Goal: Information Seeking & Learning: Learn about a topic

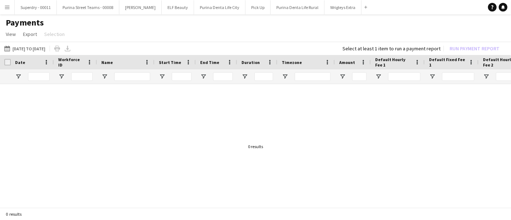
click at [9, 8] on app-icon "Menu" at bounding box center [7, 7] width 6 height 6
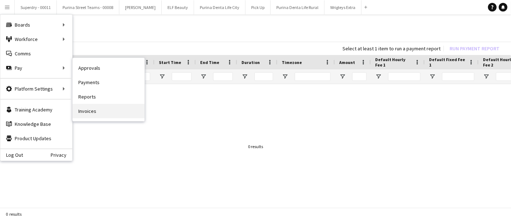
click at [117, 112] on link "Invoices" at bounding box center [109, 111] width 72 height 14
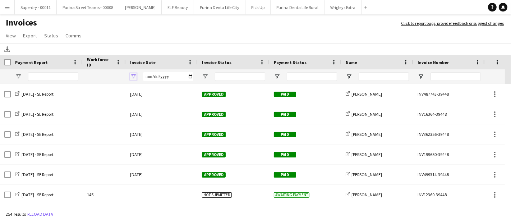
click at [135, 74] on span "Open Filter Menu" at bounding box center [133, 76] width 6 height 6
click at [186, 99] on input "Filter Value" at bounding box center [161, 101] width 56 height 9
type input "**********"
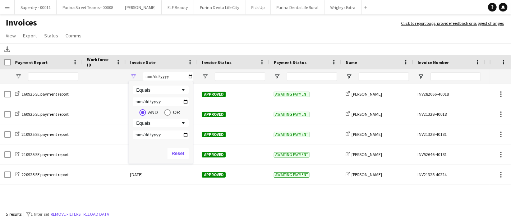
click at [246, 38] on app-page-menu "View Customise view Customise filters Reset Filters Reset View Reset All Export…" at bounding box center [255, 36] width 511 height 14
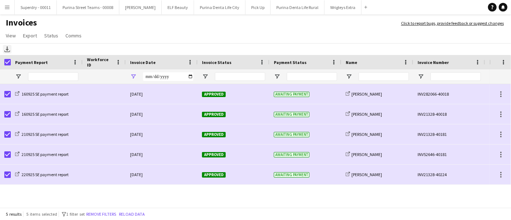
click at [6, 48] on icon "Download" at bounding box center [7, 49] width 6 height 6
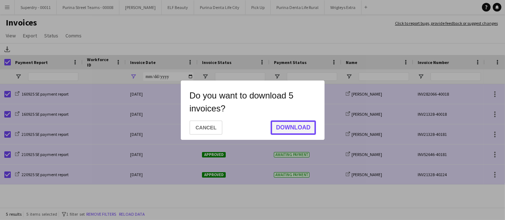
click at [288, 127] on button "Download" at bounding box center [292, 127] width 45 height 14
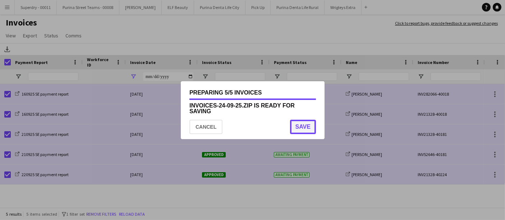
click at [307, 126] on button "Save" at bounding box center [303, 127] width 26 height 14
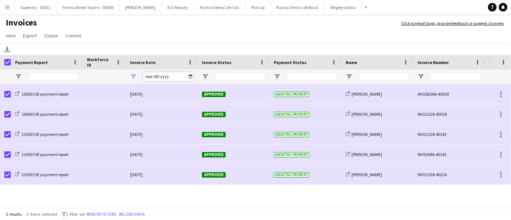
click at [186, 76] on input "**********" at bounding box center [168, 76] width 50 height 9
click at [191, 76] on input "**********" at bounding box center [168, 76] width 50 height 9
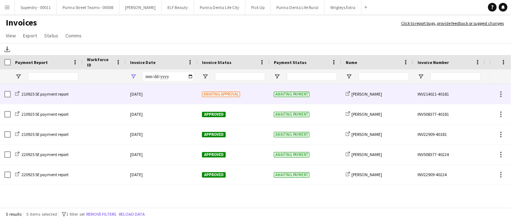
click at [176, 95] on div "[DATE]" at bounding box center [162, 94] width 72 height 20
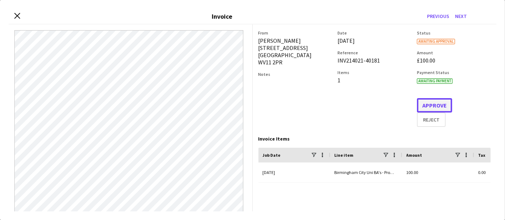
click at [420, 107] on button "Approve" at bounding box center [434, 105] width 35 height 14
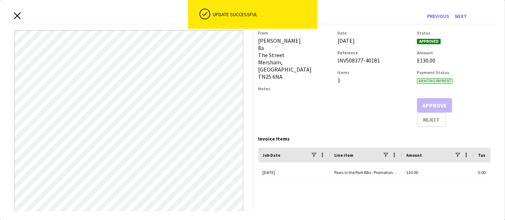
click at [17, 13] on icon "Close invoice dialog" at bounding box center [17, 15] width 7 height 7
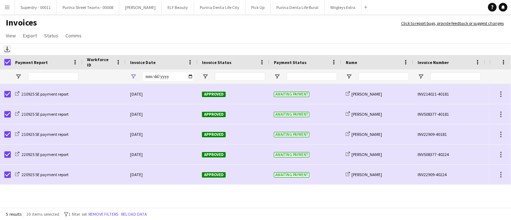
click at [7, 51] on icon "Download" at bounding box center [7, 49] width 6 height 6
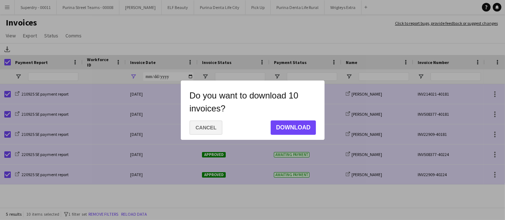
click at [216, 128] on button "Cancel" at bounding box center [205, 127] width 33 height 14
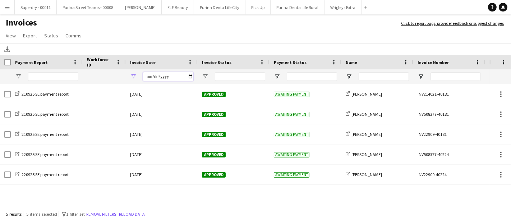
click at [189, 79] on input "**********" at bounding box center [168, 76] width 50 height 9
click at [193, 73] on input "**********" at bounding box center [168, 76] width 50 height 9
click at [190, 78] on input "**********" at bounding box center [168, 76] width 50 height 9
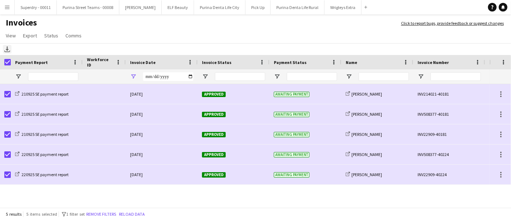
click at [6, 51] on icon "Download" at bounding box center [7, 49] width 6 height 6
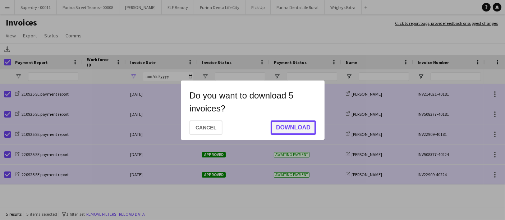
click at [302, 126] on button "Download" at bounding box center [292, 127] width 45 height 14
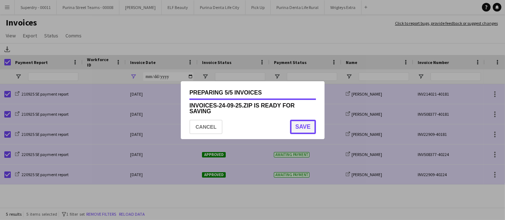
click at [302, 126] on button "Save" at bounding box center [303, 127] width 26 height 14
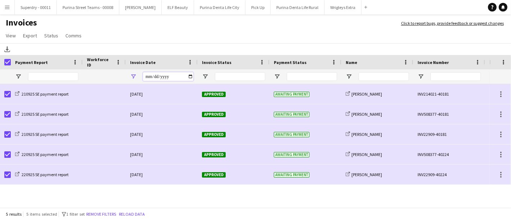
click at [190, 77] on input "**********" at bounding box center [168, 76] width 50 height 9
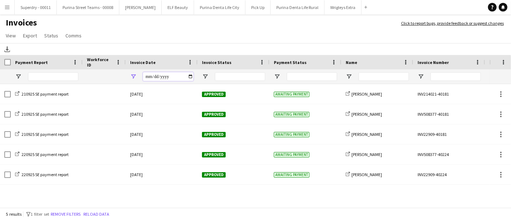
click at [190, 76] on input "**********" at bounding box center [168, 76] width 50 height 9
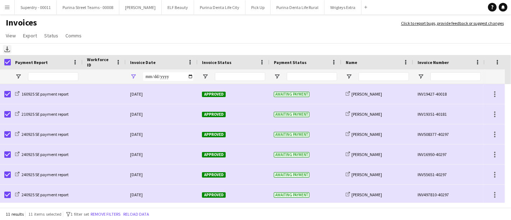
click at [6, 52] on icon at bounding box center [7, 52] width 6 height 2
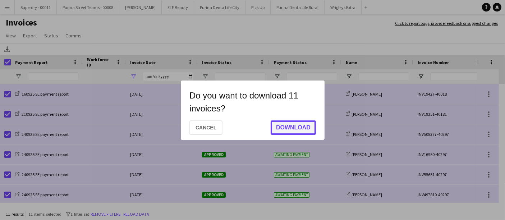
click at [286, 122] on button "Download" at bounding box center [292, 127] width 45 height 14
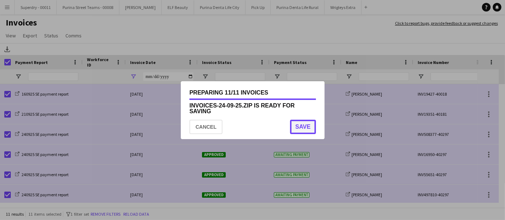
click at [295, 128] on button "Save" at bounding box center [303, 127] width 26 height 14
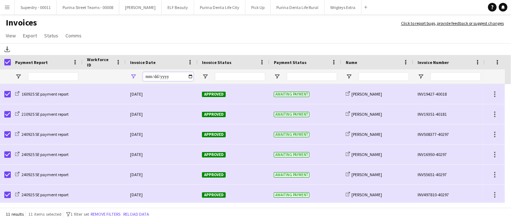
click at [190, 75] on input "**********" at bounding box center [168, 76] width 50 height 9
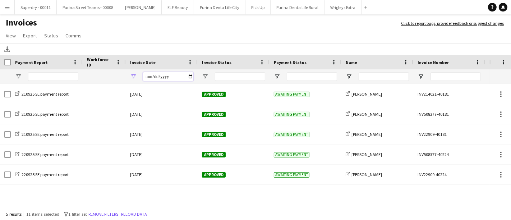
click at [191, 78] on input "**********" at bounding box center [168, 76] width 50 height 9
type input "**********"
click at [8, 4] on app-icon "Menu" at bounding box center [7, 7] width 6 height 6
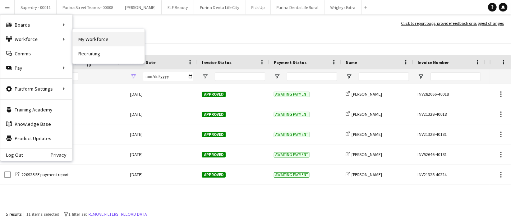
click at [113, 41] on link "My Workforce" at bounding box center [109, 39] width 72 height 14
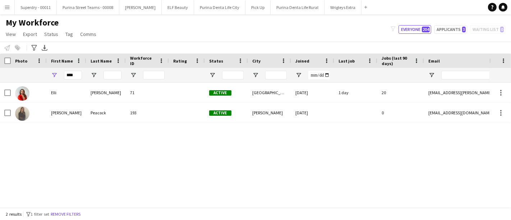
click at [73, 67] on div "First Name" at bounding box center [66, 61] width 31 height 14
click at [70, 75] on input "****" at bounding box center [73, 75] width 18 height 9
type input "***"
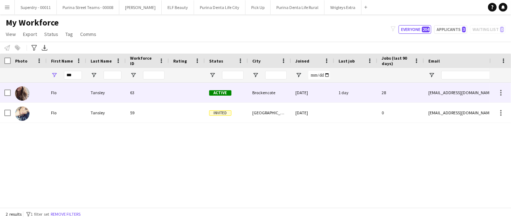
click at [65, 98] on div "Flo" at bounding box center [67, 93] width 40 height 20
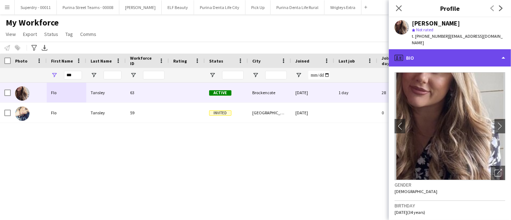
click at [502, 51] on div "profile Bio" at bounding box center [450, 57] width 122 height 17
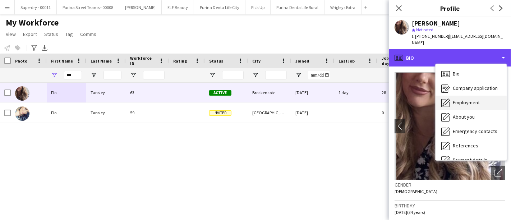
scroll to position [82, 0]
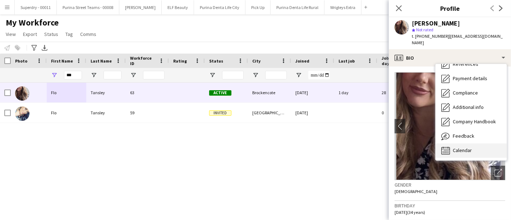
click at [456, 147] on span "Calendar" at bounding box center [462, 150] width 19 height 6
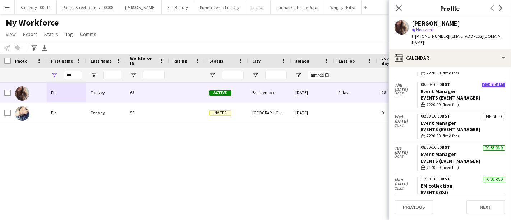
scroll to position [807, 0]
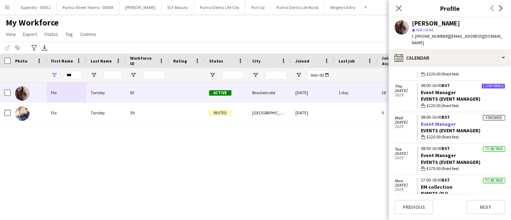
click at [432, 121] on link "Event Manager" at bounding box center [438, 124] width 35 height 6
click at [5, 7] on app-icon "Menu" at bounding box center [7, 7] width 6 height 6
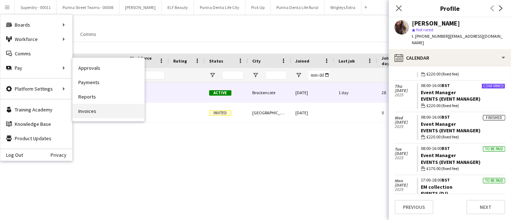
click at [101, 115] on link "Invoices" at bounding box center [109, 111] width 72 height 14
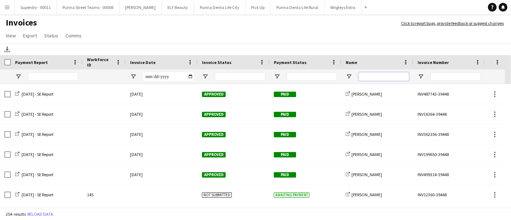
click at [383, 78] on input "Name Filter Input" at bounding box center [383, 76] width 50 height 9
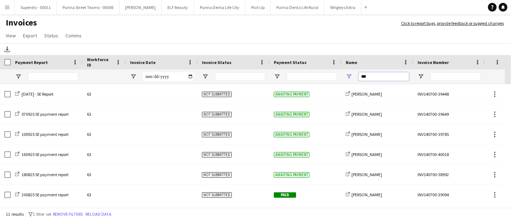
type input "***"
click at [10, 5] on button "Menu" at bounding box center [7, 7] width 14 height 14
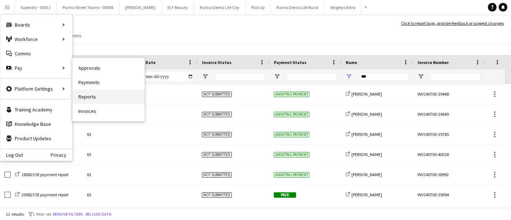
click at [106, 102] on link "Reports" at bounding box center [109, 96] width 72 height 14
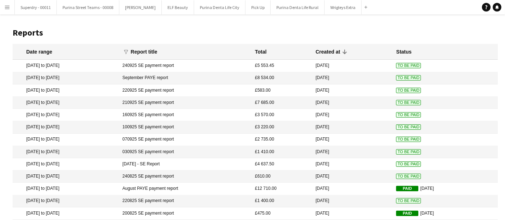
click at [3, 5] on button "Menu" at bounding box center [7, 7] width 14 height 14
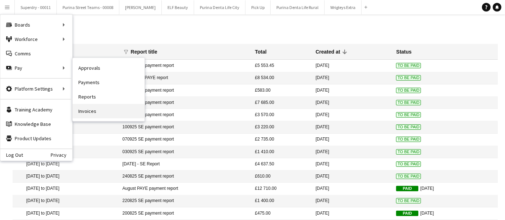
click at [98, 118] on nav "Approvals Payments Reports Invoices" at bounding box center [109, 89] width 72 height 63
click at [91, 107] on link "Invoices" at bounding box center [109, 111] width 72 height 14
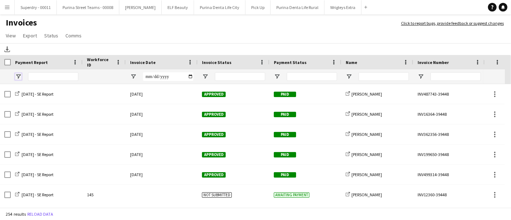
click at [19, 76] on span "Open Filter Menu" at bounding box center [18, 76] width 6 height 6
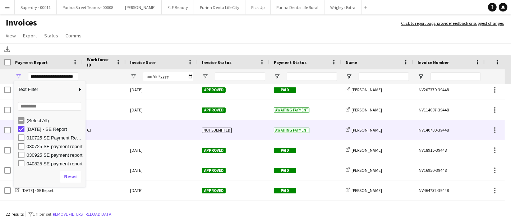
scroll to position [260, 0]
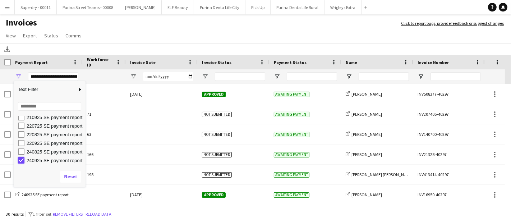
type input "***"
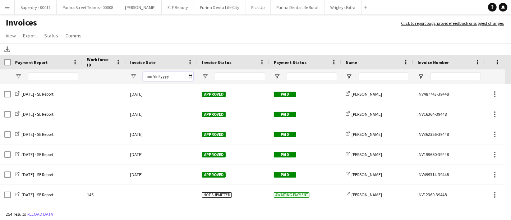
drag, startPoint x: 191, startPoint y: 36, endPoint x: 187, endPoint y: 76, distance: 40.5
click at [187, 76] on input "Invoice Date Filter Input" at bounding box center [168, 76] width 50 height 9
click at [189, 76] on input "Invoice Date Filter Input" at bounding box center [168, 76] width 50 height 9
type input "**********"
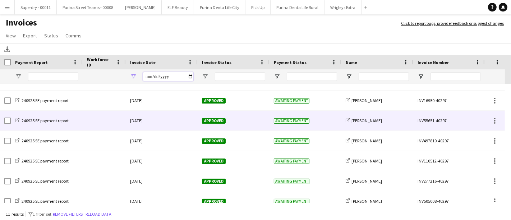
scroll to position [102, 0]
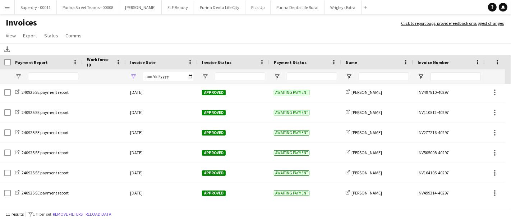
click at [6, 3] on button "Menu" at bounding box center [7, 7] width 14 height 14
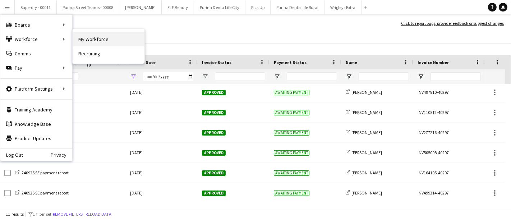
click at [89, 38] on link "My Workforce" at bounding box center [109, 39] width 72 height 14
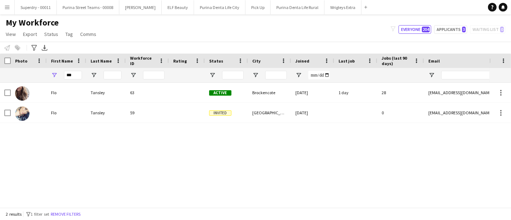
click at [75, 70] on div "***" at bounding box center [73, 75] width 18 height 14
click at [71, 75] on input "***" at bounding box center [73, 75] width 18 height 9
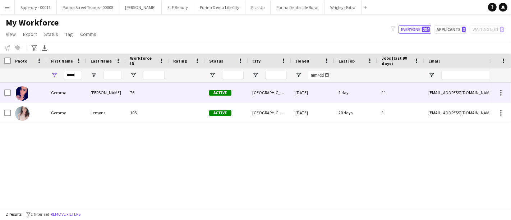
click at [106, 96] on div "[PERSON_NAME]" at bounding box center [106, 93] width 40 height 20
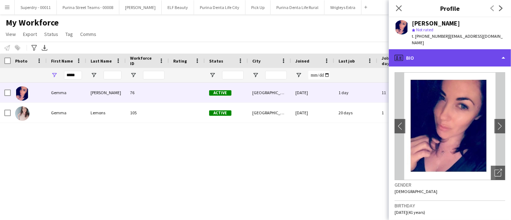
click at [434, 60] on div "profile Bio" at bounding box center [450, 57] width 122 height 17
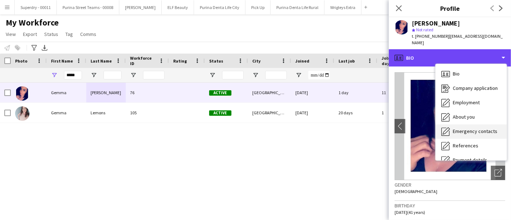
scroll to position [82, 0]
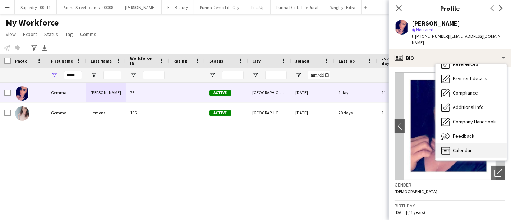
click at [476, 143] on div "Calendar Calendar" at bounding box center [470, 150] width 71 height 14
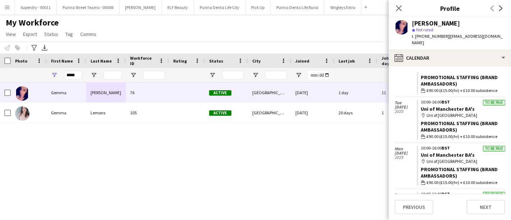
scroll to position [680, 0]
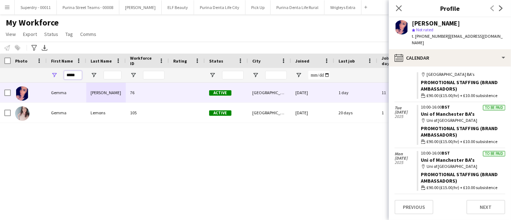
click at [75, 76] on input "*****" at bounding box center [73, 75] width 18 height 9
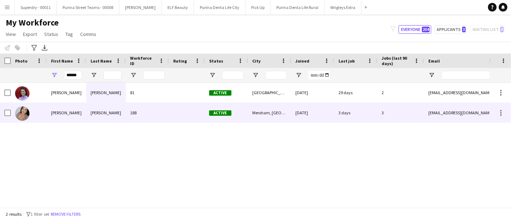
click at [84, 105] on div "[PERSON_NAME]" at bounding box center [67, 113] width 40 height 20
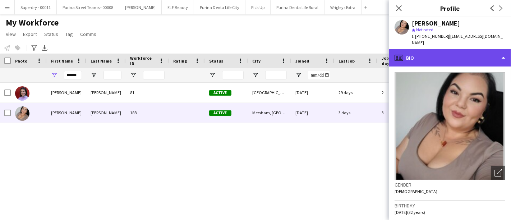
click at [439, 57] on div "profile Bio" at bounding box center [450, 57] width 122 height 17
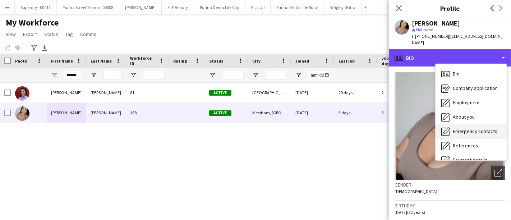
scroll to position [82, 0]
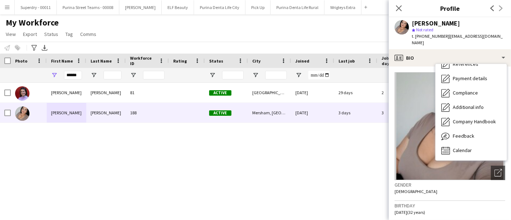
click at [457, 152] on div "Bio Bio Company application Company application Employment Employment About you…" at bounding box center [470, 112] width 71 height 96
click at [457, 147] on span "Calendar" at bounding box center [462, 150] width 19 height 6
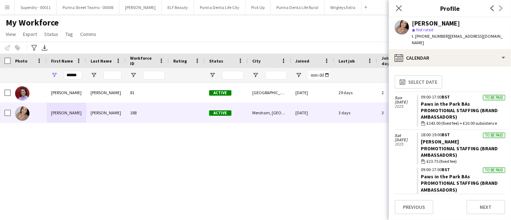
scroll to position [1, 0]
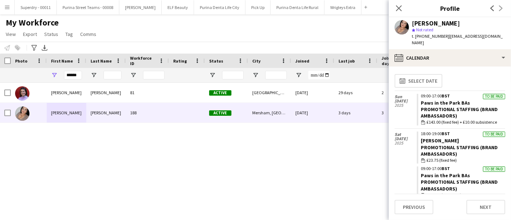
click at [70, 79] on div "******" at bounding box center [73, 75] width 18 height 14
click at [70, 77] on input "******" at bounding box center [73, 75] width 18 height 9
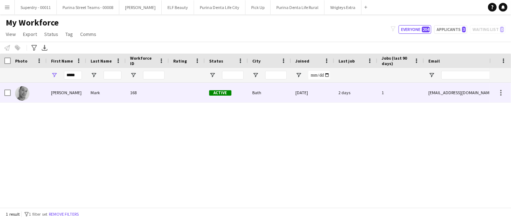
click at [72, 96] on div "[PERSON_NAME]" at bounding box center [67, 93] width 40 height 20
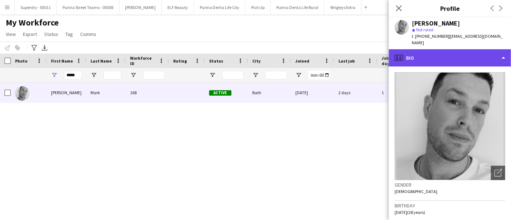
click at [449, 66] on div "profile Bio" at bounding box center [450, 57] width 122 height 17
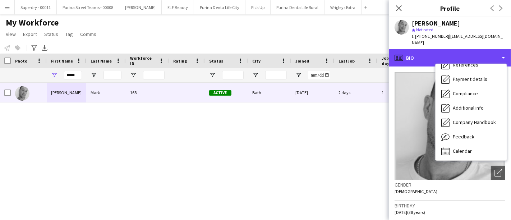
scroll to position [82, 0]
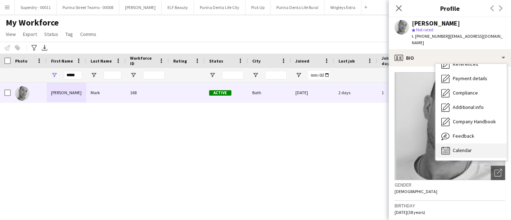
click at [461, 144] on div "Calendar Calendar" at bounding box center [470, 150] width 71 height 14
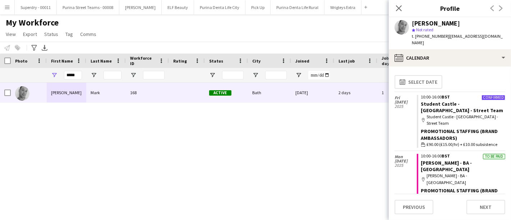
scroll to position [2, 0]
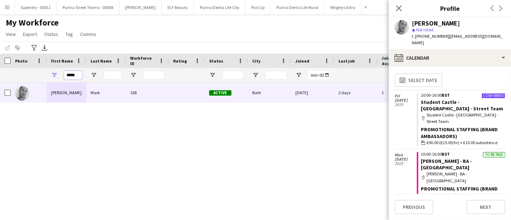
click at [73, 79] on input "*****" at bounding box center [73, 75] width 18 height 9
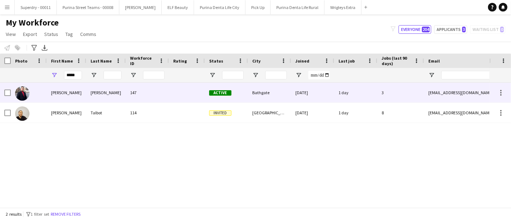
click at [120, 92] on div "[PERSON_NAME]" at bounding box center [106, 93] width 40 height 20
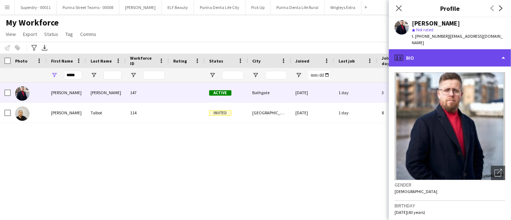
click at [455, 55] on div "profile Bio" at bounding box center [450, 57] width 122 height 17
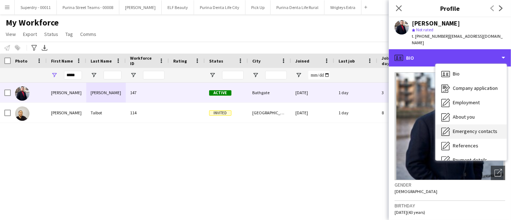
scroll to position [82, 0]
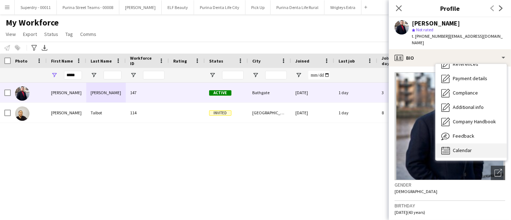
click at [458, 147] on span "Calendar" at bounding box center [462, 150] width 19 height 6
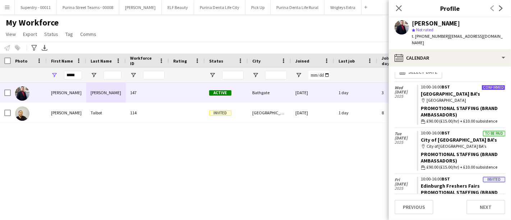
scroll to position [11, 0]
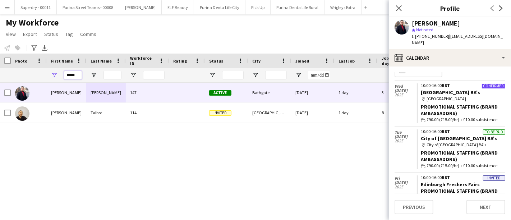
click at [75, 75] on input "*****" at bounding box center [73, 75] width 18 height 9
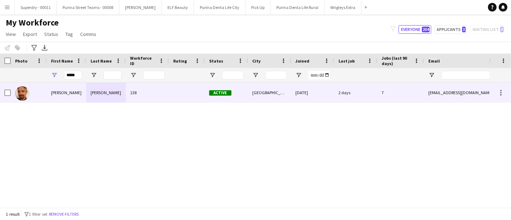
click at [152, 92] on div "138" at bounding box center [147, 93] width 43 height 20
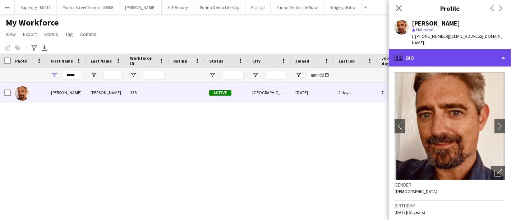
click at [483, 52] on div "profile Bio" at bounding box center [450, 57] width 122 height 17
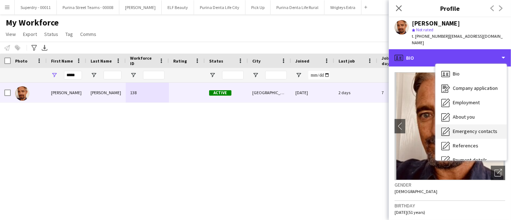
scroll to position [82, 0]
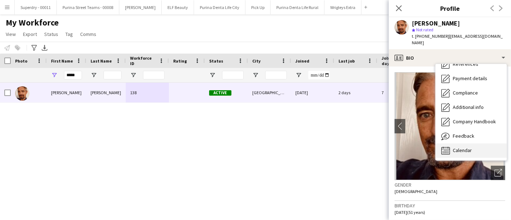
click at [469, 147] on span "Calendar" at bounding box center [462, 150] width 19 height 6
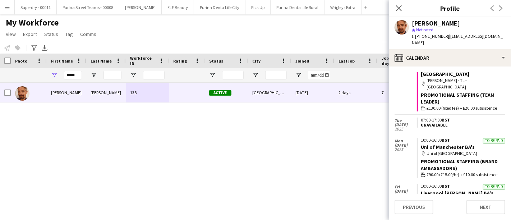
scroll to position [103, 0]
click at [75, 75] on input "*****" at bounding box center [73, 75] width 18 height 9
type input "*"
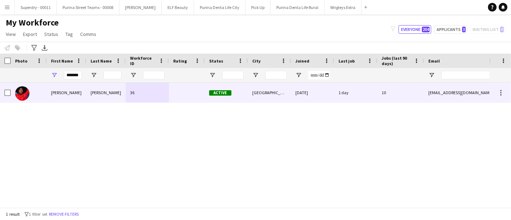
click at [59, 89] on div "[PERSON_NAME]" at bounding box center [67, 93] width 40 height 20
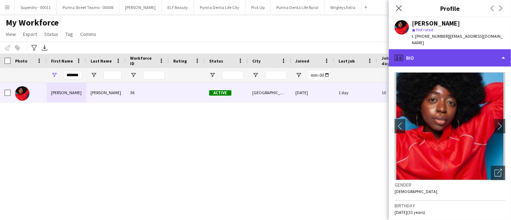
click at [453, 58] on div "profile Bio" at bounding box center [450, 57] width 122 height 17
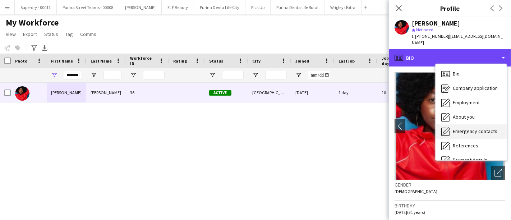
scroll to position [82, 0]
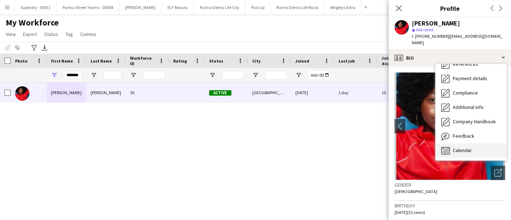
click at [460, 147] on span "Calendar" at bounding box center [462, 150] width 19 height 6
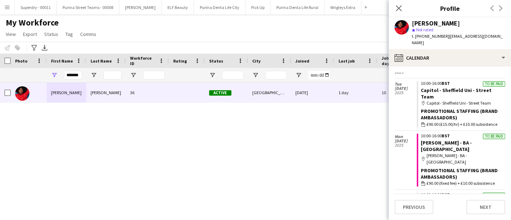
scroll to position [119, 0]
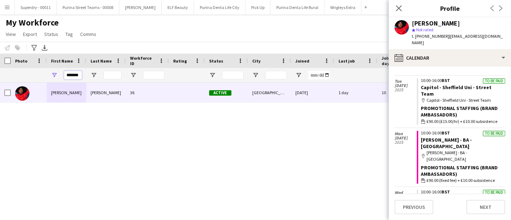
click at [69, 75] on input "*******" at bounding box center [73, 75] width 18 height 9
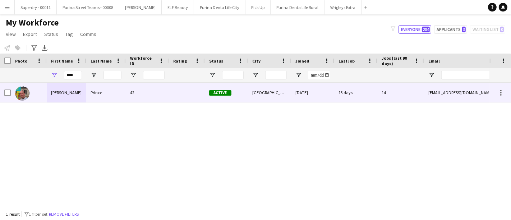
click at [60, 97] on div "[PERSON_NAME]" at bounding box center [67, 93] width 40 height 20
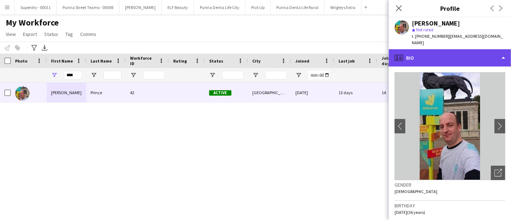
click at [424, 52] on div "profile Bio" at bounding box center [450, 57] width 122 height 17
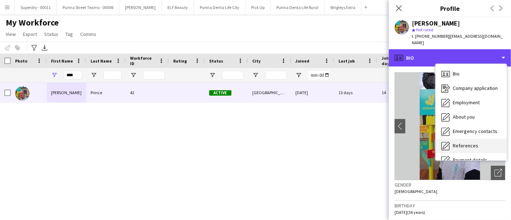
scroll to position [82, 0]
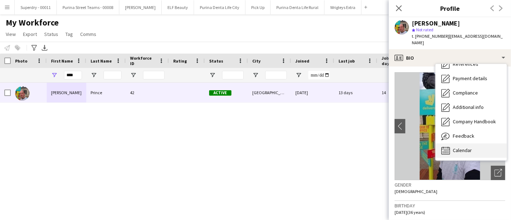
click at [456, 147] on span "Calendar" at bounding box center [462, 150] width 19 height 6
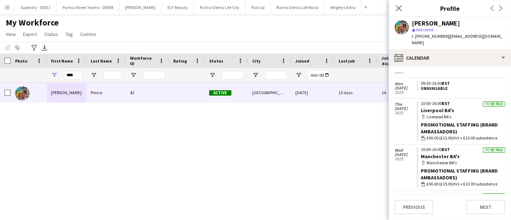
scroll to position [159, 0]
click at [68, 75] on input "****" at bounding box center [73, 75] width 18 height 9
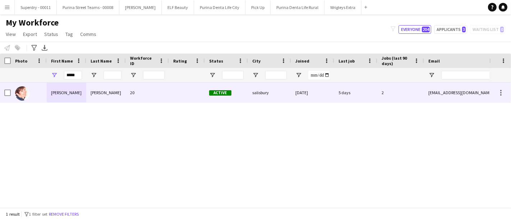
click at [78, 96] on div "[PERSON_NAME]" at bounding box center [67, 93] width 40 height 20
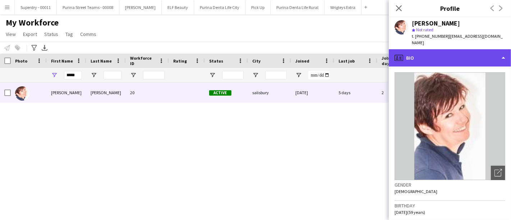
click at [438, 54] on div "profile Bio" at bounding box center [450, 57] width 122 height 17
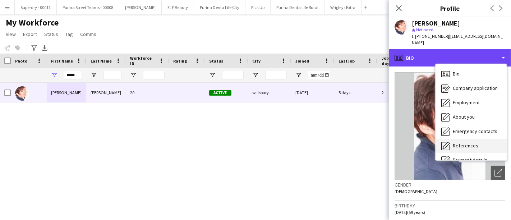
scroll to position [82, 0]
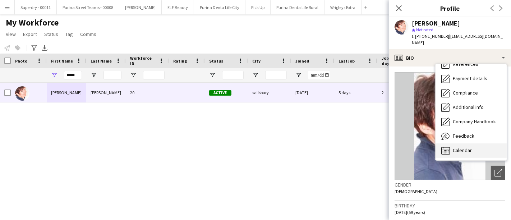
click at [459, 147] on span "Calendar" at bounding box center [462, 150] width 19 height 6
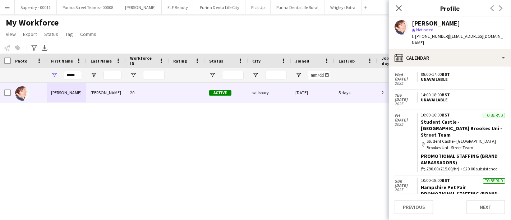
scroll to position [106, 0]
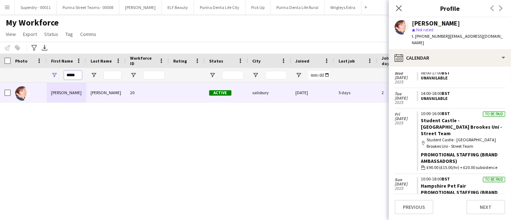
click at [72, 75] on input "*****" at bounding box center [73, 75] width 18 height 9
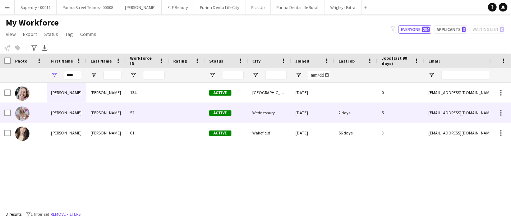
click at [93, 115] on div "[PERSON_NAME]" at bounding box center [106, 113] width 40 height 20
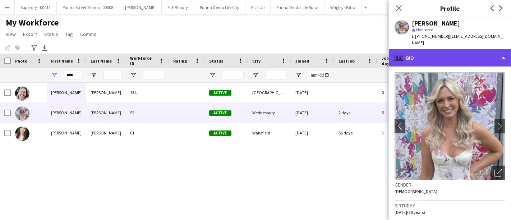
click at [461, 53] on div "profile Bio" at bounding box center [450, 57] width 122 height 17
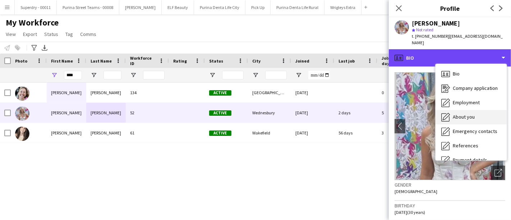
scroll to position [82, 0]
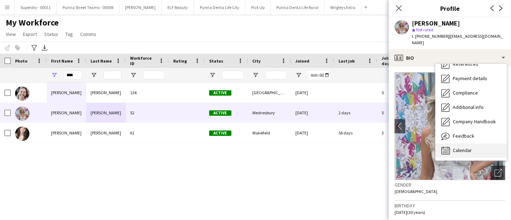
click at [469, 148] on div "Calendar Calendar" at bounding box center [470, 150] width 71 height 14
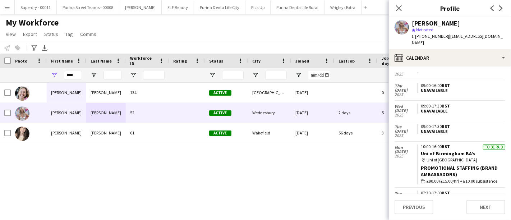
scroll to position [672, 0]
click at [75, 73] on input "****" at bounding box center [73, 75] width 18 height 9
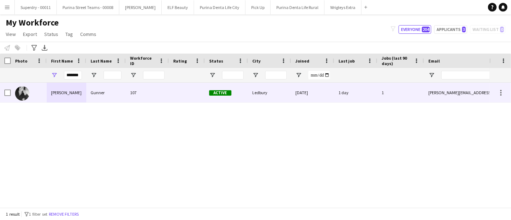
click at [73, 91] on div "[PERSON_NAME]" at bounding box center [67, 93] width 40 height 20
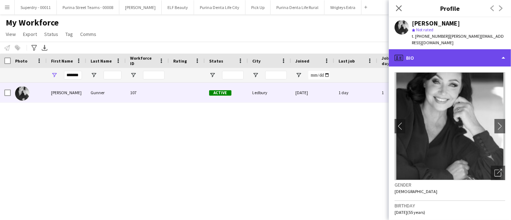
click at [449, 49] on div "profile Bio" at bounding box center [450, 57] width 122 height 17
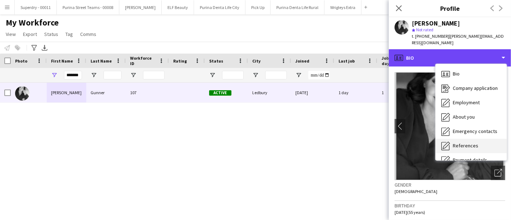
scroll to position [82, 0]
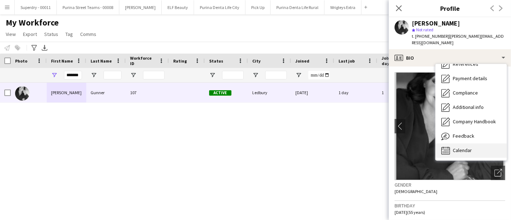
click at [465, 147] on span "Calendar" at bounding box center [462, 150] width 19 height 6
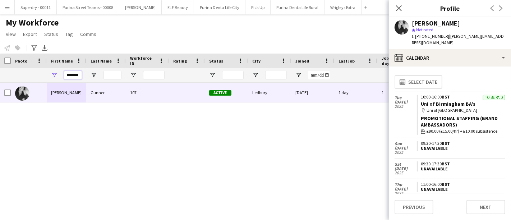
click at [70, 72] on input "*******" at bounding box center [73, 75] width 18 height 9
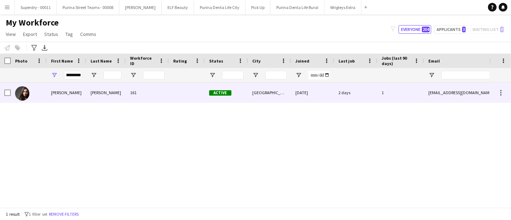
click at [61, 96] on div "[PERSON_NAME]" at bounding box center [67, 93] width 40 height 20
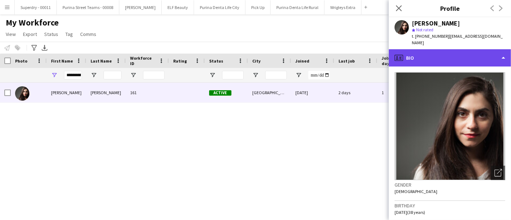
click at [430, 49] on div "profile Bio" at bounding box center [450, 57] width 122 height 17
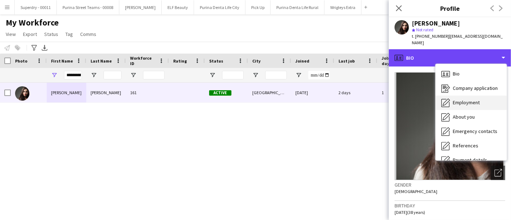
scroll to position [82, 0]
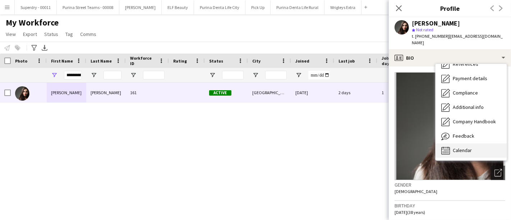
click at [452, 144] on div "Calendar Calendar" at bounding box center [470, 150] width 71 height 14
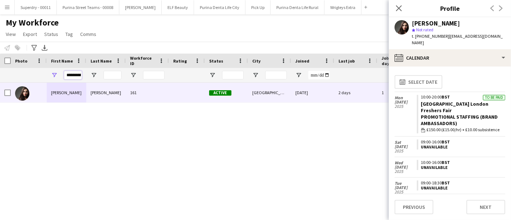
click at [75, 77] on input "**********" at bounding box center [73, 75] width 18 height 9
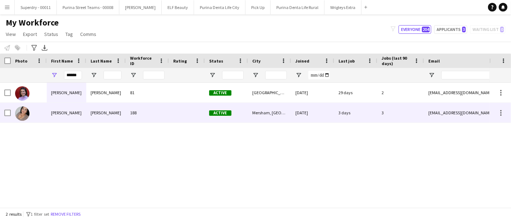
click at [62, 113] on div "[PERSON_NAME]" at bounding box center [67, 113] width 40 height 20
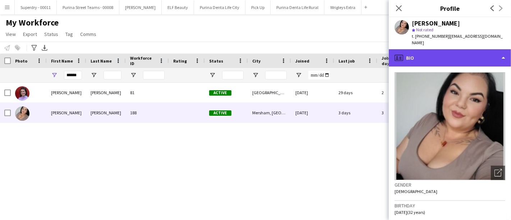
click at [457, 49] on div "profile Bio" at bounding box center [450, 57] width 122 height 17
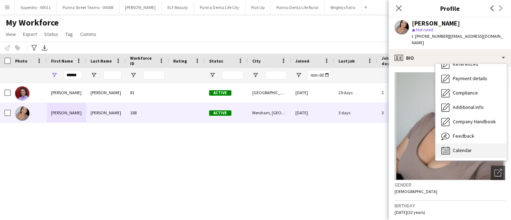
click at [469, 147] on span "Calendar" at bounding box center [462, 150] width 19 height 6
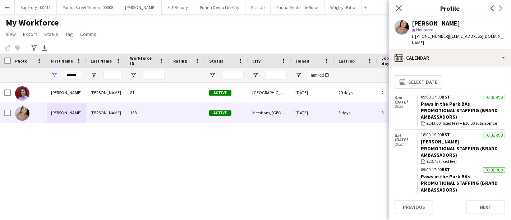
scroll to position [1, 0]
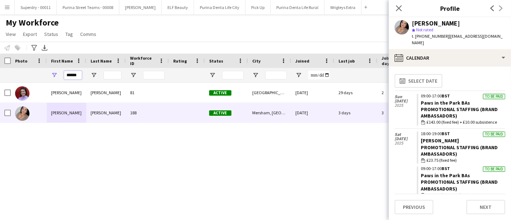
click at [76, 73] on input "******" at bounding box center [73, 75] width 18 height 9
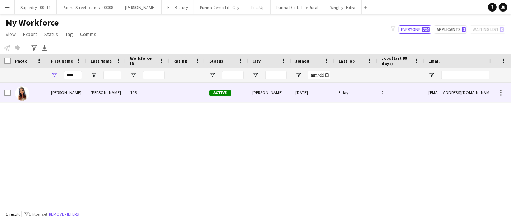
click at [69, 97] on div "[PERSON_NAME]" at bounding box center [67, 93] width 40 height 20
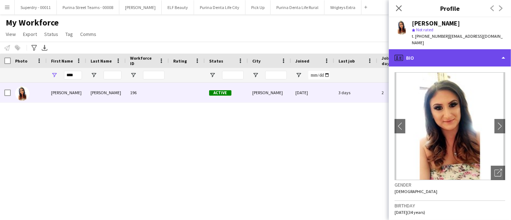
click at [476, 51] on div "profile Bio" at bounding box center [450, 57] width 122 height 17
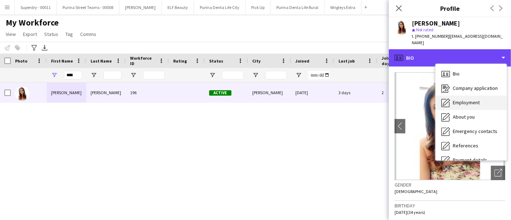
scroll to position [82, 0]
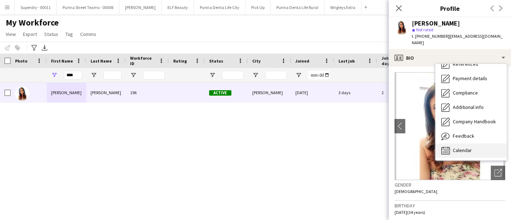
click at [466, 147] on span "Calendar" at bounding box center [462, 150] width 19 height 6
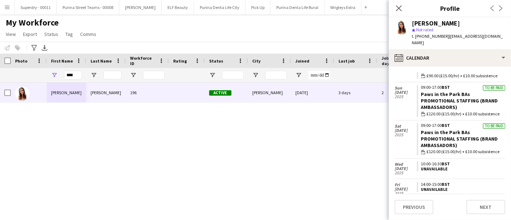
scroll to position [90, 0]
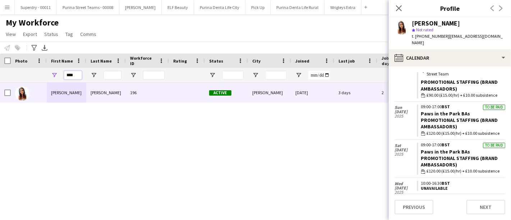
click at [77, 73] on input "****" at bounding box center [73, 75] width 18 height 9
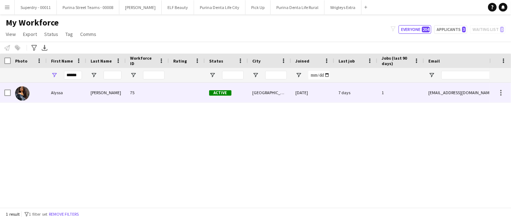
click at [79, 91] on div "Alyssa" at bounding box center [67, 93] width 40 height 20
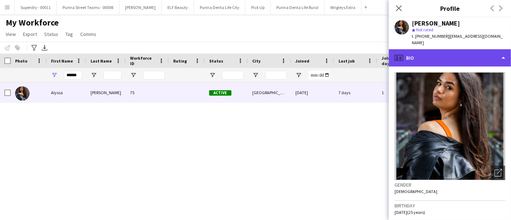
click at [466, 49] on div "profile Bio" at bounding box center [450, 57] width 122 height 17
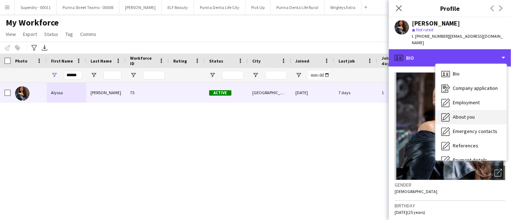
scroll to position [82, 0]
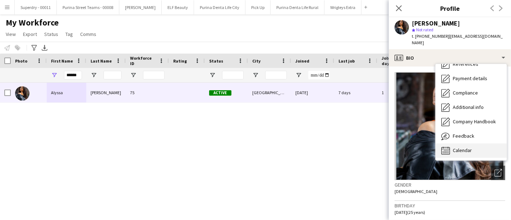
click at [471, 145] on div "Calendar Calendar" at bounding box center [470, 150] width 71 height 14
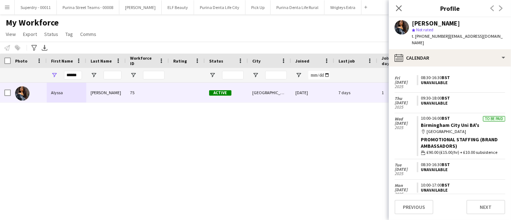
scroll to position [307, 0]
click at [70, 73] on input "******" at bounding box center [73, 75] width 18 height 9
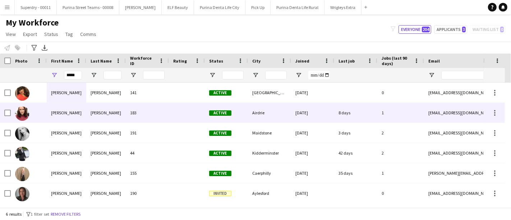
click at [69, 117] on div "[PERSON_NAME]" at bounding box center [67, 113] width 40 height 20
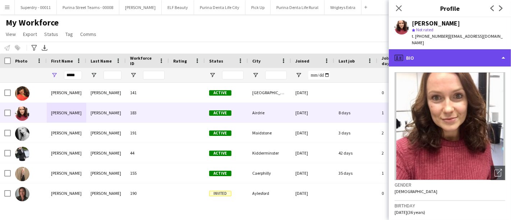
click at [458, 49] on div "profile Bio" at bounding box center [450, 57] width 122 height 17
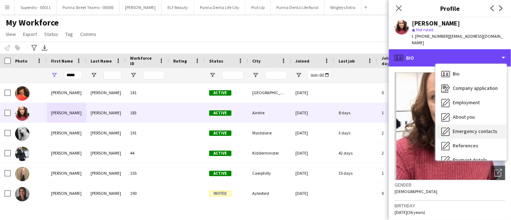
scroll to position [82, 0]
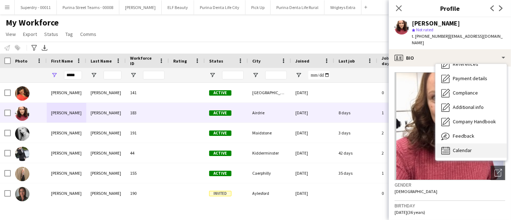
click at [473, 145] on div "Calendar Calendar" at bounding box center [470, 150] width 71 height 14
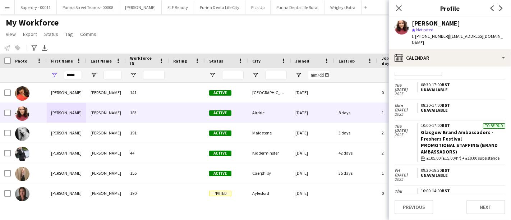
scroll to position [13, 0]
click at [68, 78] on input "*****" at bounding box center [73, 75] width 18 height 9
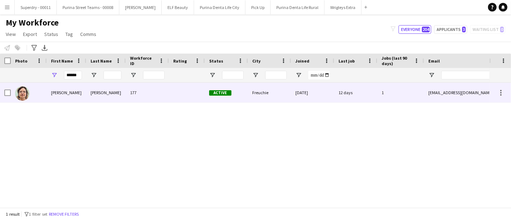
click at [69, 98] on div "[PERSON_NAME]" at bounding box center [67, 93] width 40 height 20
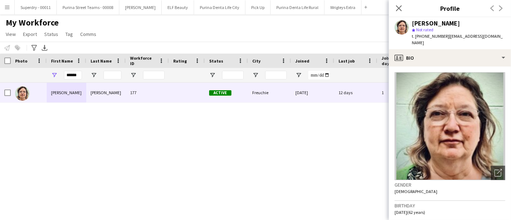
click at [480, 42] on div "[PERSON_NAME] star Not rated t. [PHONE_NUMBER] | [EMAIL_ADDRESS][DOMAIN_NAME]" at bounding box center [450, 33] width 122 height 32
drag, startPoint x: 480, startPoint y: 42, endPoint x: 480, endPoint y: 51, distance: 9.0
click at [480, 51] on app-crew-profile "Close pop-in Profile Previous Next [PERSON_NAME] star Not rated t. [PHONE_NUMBE…" at bounding box center [450, 110] width 122 height 220
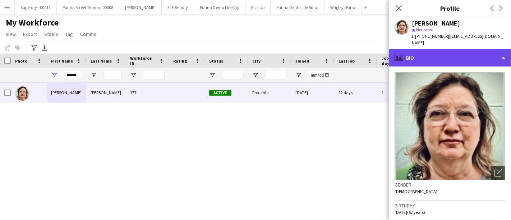
click at [480, 51] on div "profile Bio" at bounding box center [450, 57] width 122 height 17
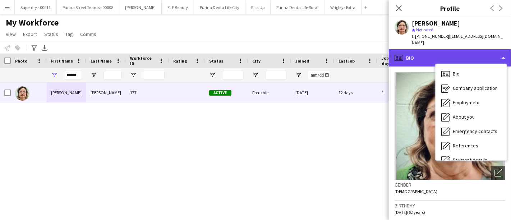
click at [480, 51] on div "profile Bio" at bounding box center [450, 57] width 122 height 17
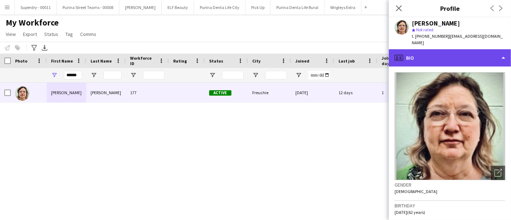
click at [474, 52] on div "profile Bio" at bounding box center [450, 57] width 122 height 17
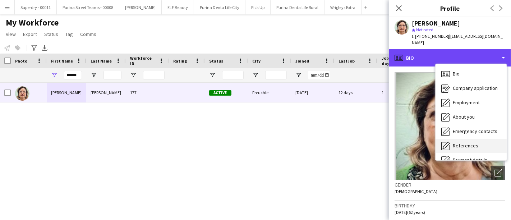
scroll to position [82, 0]
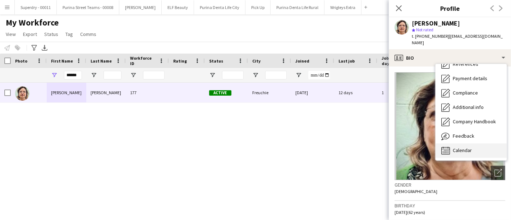
click at [468, 147] on span "Calendar" at bounding box center [462, 150] width 19 height 6
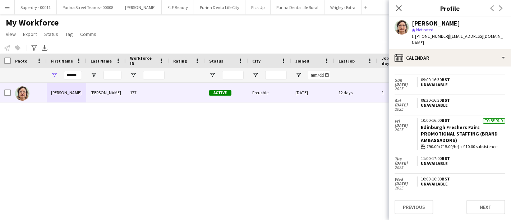
scroll to position [39, 0]
click at [77, 76] on input "******" at bounding box center [73, 75] width 18 height 9
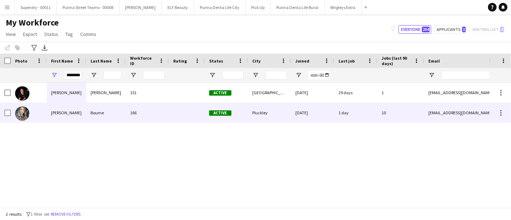
click at [61, 115] on div "[PERSON_NAME]" at bounding box center [67, 113] width 40 height 20
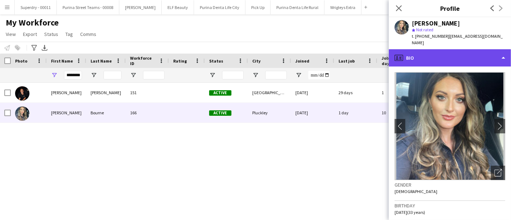
click at [449, 55] on div "profile Bio" at bounding box center [450, 57] width 122 height 17
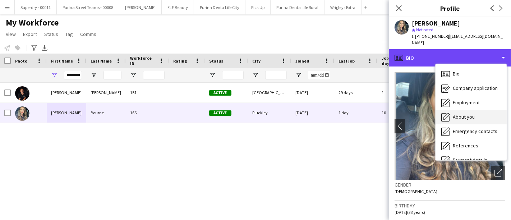
scroll to position [82, 0]
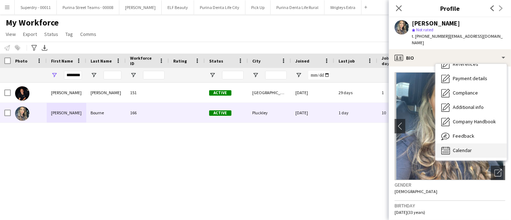
click at [472, 151] on div "Calendar Calendar" at bounding box center [470, 150] width 71 height 14
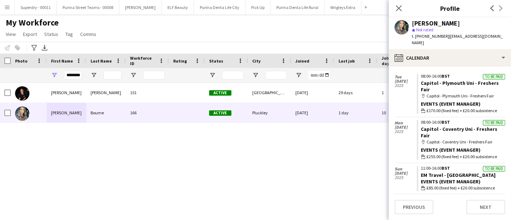
scroll to position [589, 0]
click at [71, 78] on input "********" at bounding box center [73, 75] width 18 height 9
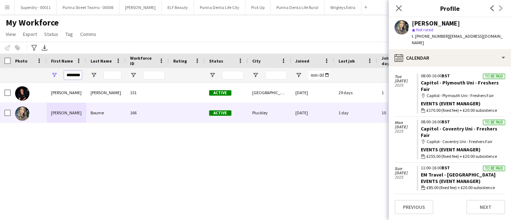
click at [71, 78] on input "********" at bounding box center [73, 75] width 18 height 9
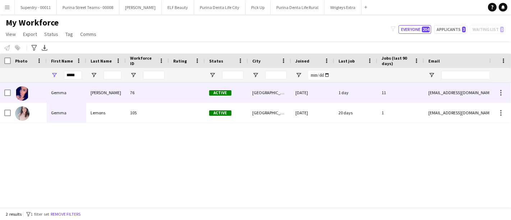
click at [65, 96] on div "Gemma" at bounding box center [67, 93] width 40 height 20
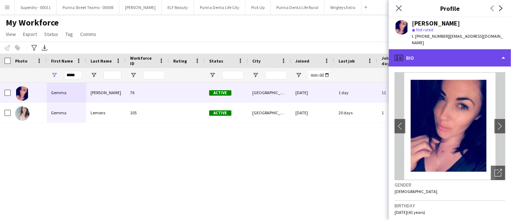
click at [454, 49] on div "profile Bio" at bounding box center [450, 57] width 122 height 17
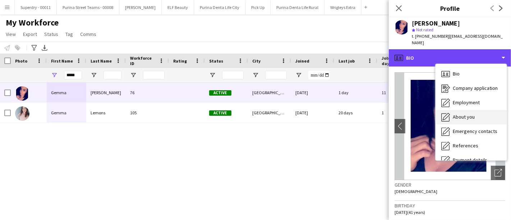
scroll to position [82, 0]
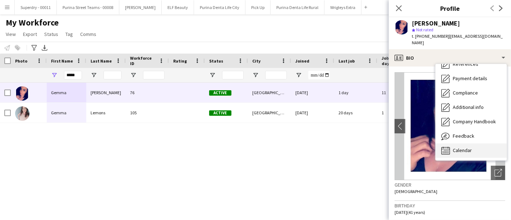
click at [458, 147] on span "Calendar" at bounding box center [462, 150] width 19 height 6
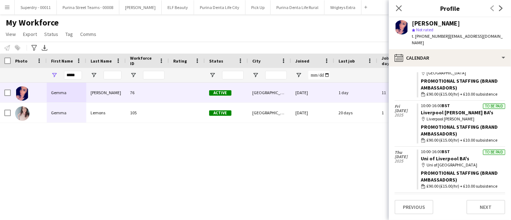
scroll to position [866, 0]
click at [73, 77] on input "*****" at bounding box center [73, 75] width 18 height 9
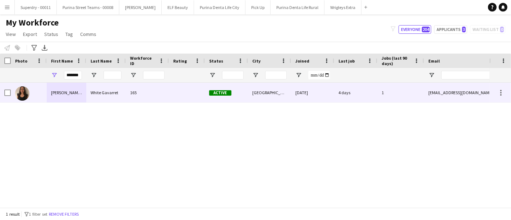
click at [101, 101] on div "White Gavarret" at bounding box center [106, 93] width 40 height 20
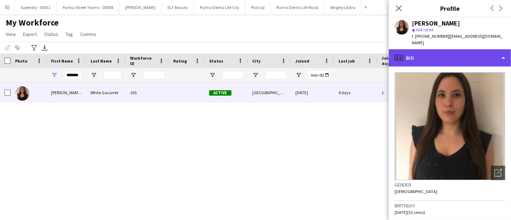
click at [468, 49] on div "profile Bio" at bounding box center [450, 57] width 122 height 17
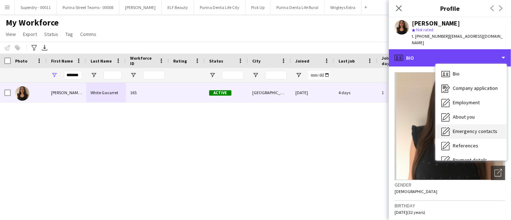
scroll to position [82, 0]
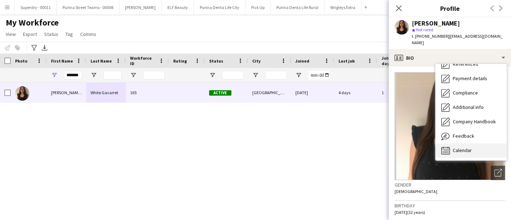
click at [468, 147] on span "Calendar" at bounding box center [462, 150] width 19 height 6
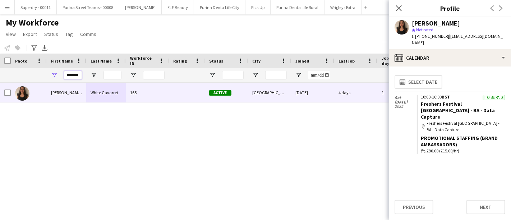
click at [75, 72] on input "*******" at bounding box center [73, 75] width 18 height 9
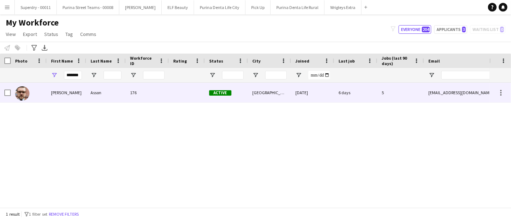
click at [66, 89] on div "[PERSON_NAME]" at bounding box center [67, 93] width 40 height 20
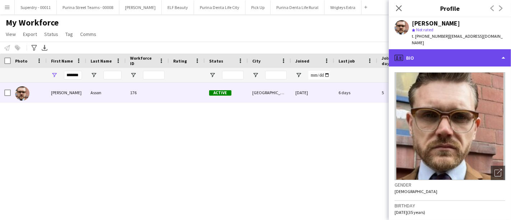
click at [453, 58] on div "profile Bio" at bounding box center [450, 57] width 122 height 17
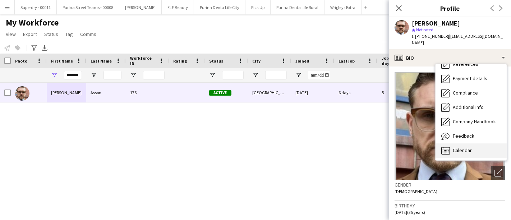
click at [463, 147] on span "Calendar" at bounding box center [462, 150] width 19 height 6
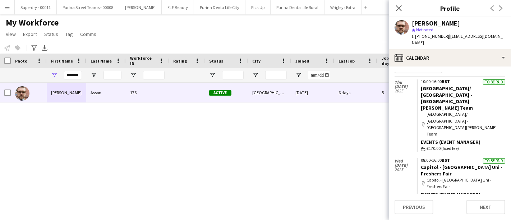
scroll to position [16, 0]
click at [72, 72] on input "*******" at bounding box center [73, 75] width 18 height 9
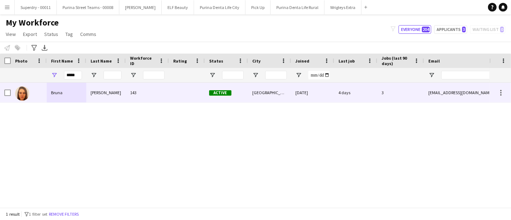
click at [65, 87] on div "Bruna" at bounding box center [67, 93] width 40 height 20
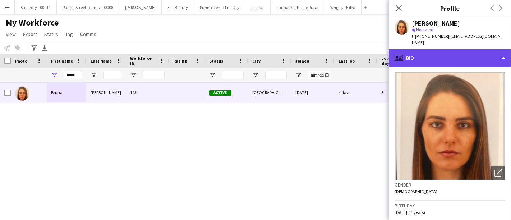
click at [452, 51] on div "profile Bio" at bounding box center [450, 57] width 122 height 17
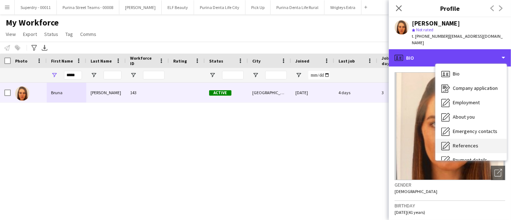
scroll to position [82, 0]
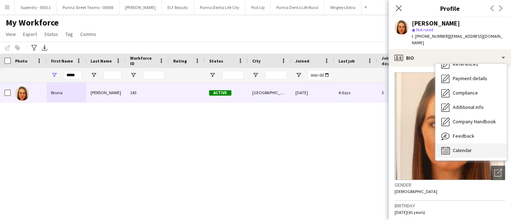
click at [471, 143] on div "Calendar Calendar" at bounding box center [470, 150] width 71 height 14
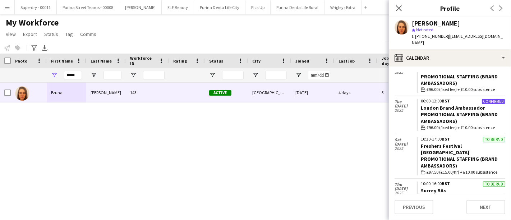
scroll to position [79, 0]
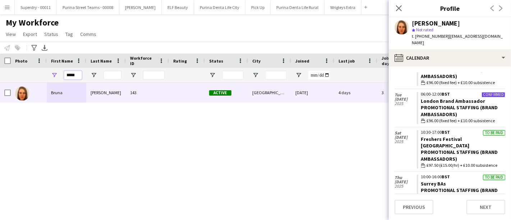
click at [76, 75] on input "*****" at bounding box center [73, 75] width 18 height 9
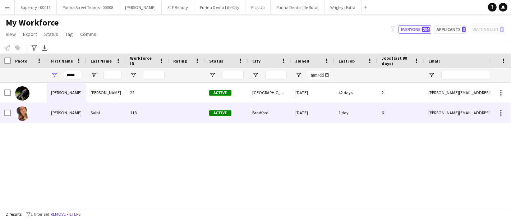
click at [65, 110] on div "[PERSON_NAME]" at bounding box center [67, 113] width 40 height 20
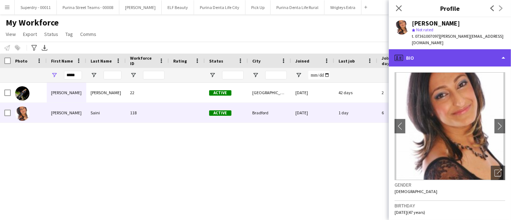
click at [454, 49] on div "profile Bio" at bounding box center [450, 57] width 122 height 17
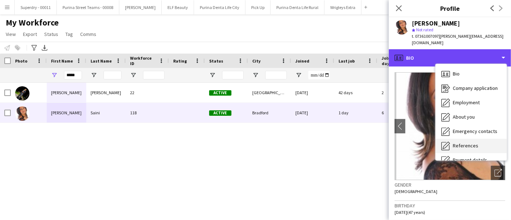
scroll to position [82, 0]
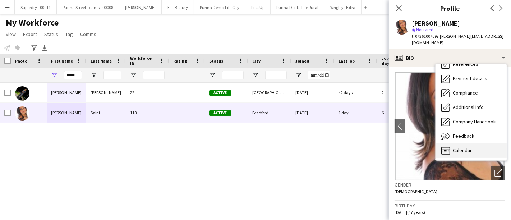
click at [467, 147] on span "Calendar" at bounding box center [462, 150] width 19 height 6
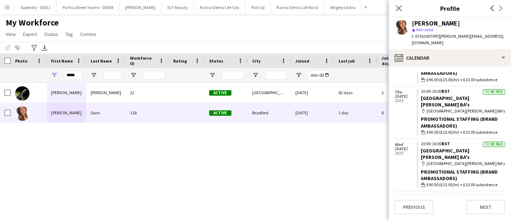
scroll to position [570, 0]
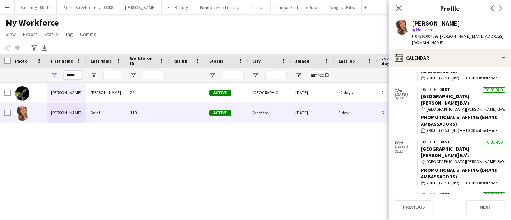
click at [71, 72] on input "*****" at bounding box center [73, 75] width 18 height 9
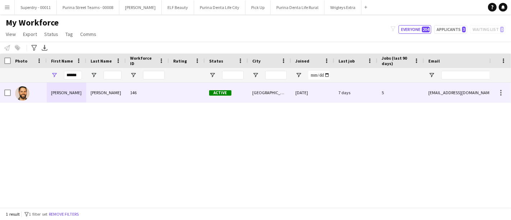
click at [88, 87] on div "[PERSON_NAME]" at bounding box center [106, 93] width 40 height 20
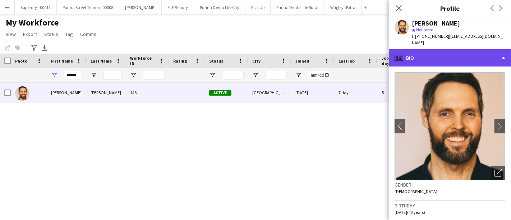
click at [444, 56] on div "profile Bio" at bounding box center [450, 57] width 122 height 17
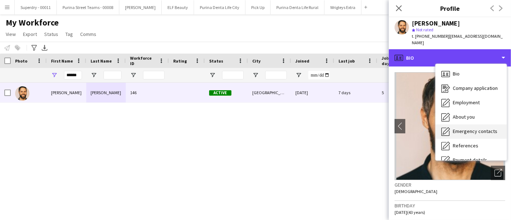
scroll to position [82, 0]
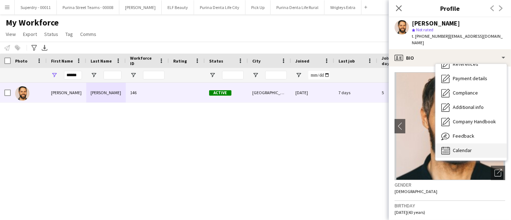
click at [464, 147] on span "Calendar" at bounding box center [462, 150] width 19 height 6
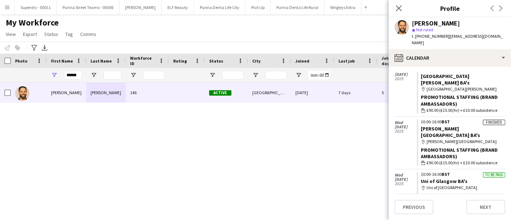
scroll to position [541, 0]
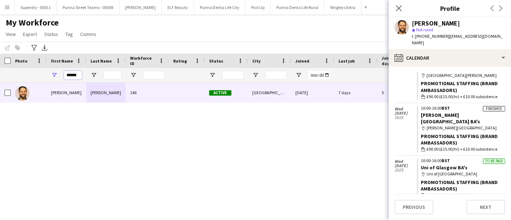
click at [79, 72] on input "******" at bounding box center [73, 75] width 18 height 9
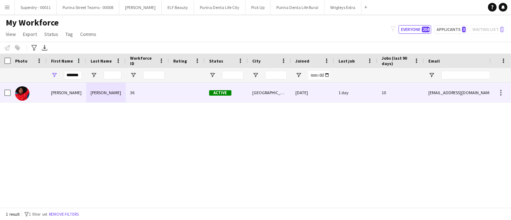
click at [64, 92] on div "[PERSON_NAME]" at bounding box center [67, 93] width 40 height 20
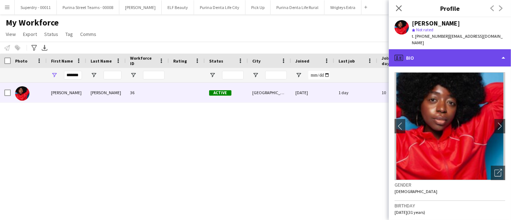
click at [424, 49] on div "profile Bio" at bounding box center [450, 57] width 122 height 17
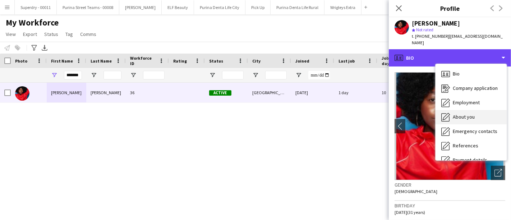
scroll to position [82, 0]
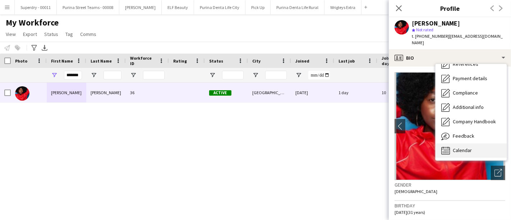
click at [460, 143] on div "Calendar Calendar" at bounding box center [470, 150] width 71 height 14
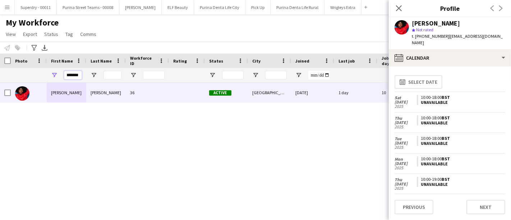
click at [71, 78] on input "*******" at bounding box center [73, 75] width 18 height 9
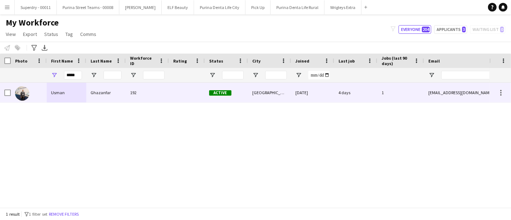
click at [68, 88] on div "Usman" at bounding box center [67, 93] width 40 height 20
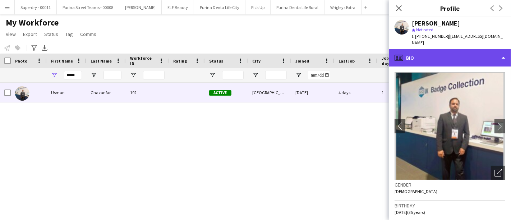
click at [483, 49] on div "profile Bio" at bounding box center [450, 57] width 122 height 17
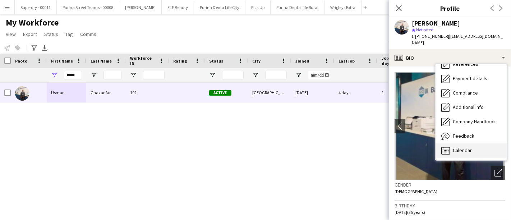
click at [467, 147] on span "Calendar" at bounding box center [462, 150] width 19 height 6
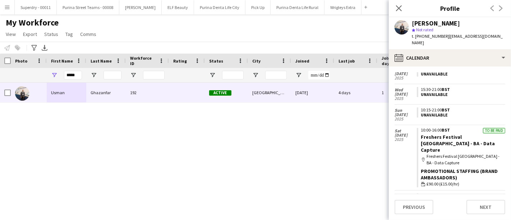
scroll to position [29, 0]
click at [68, 72] on input "*****" at bounding box center [73, 75] width 18 height 9
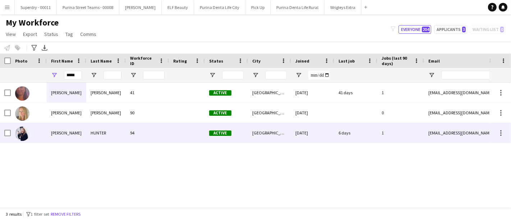
click at [64, 126] on div "[PERSON_NAME]" at bounding box center [67, 133] width 40 height 20
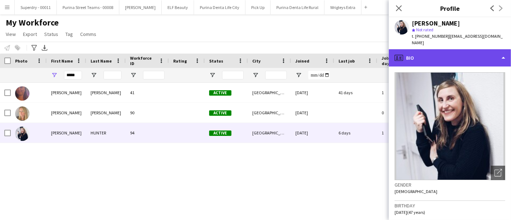
click at [475, 54] on div "profile Bio" at bounding box center [450, 57] width 122 height 17
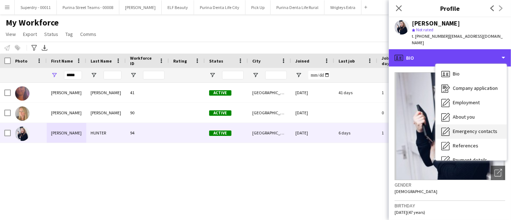
scroll to position [82, 0]
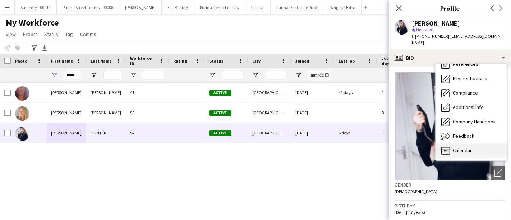
click at [472, 143] on div "Calendar Calendar" at bounding box center [470, 150] width 71 height 14
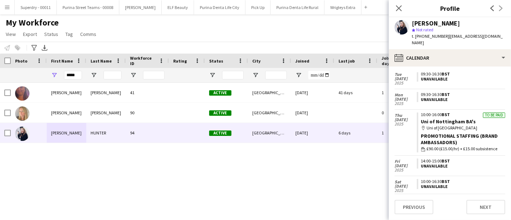
scroll to position [277, 0]
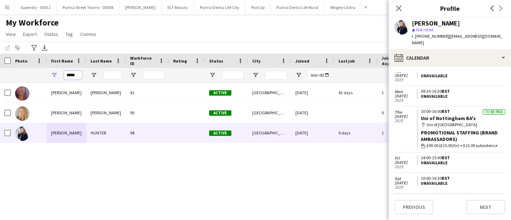
click at [76, 74] on input "*****" at bounding box center [73, 75] width 18 height 9
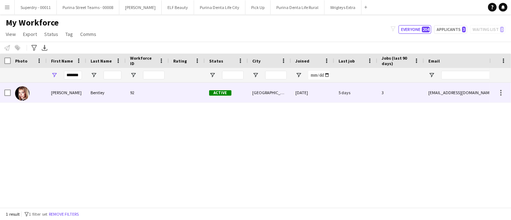
click at [67, 91] on div "[PERSON_NAME]" at bounding box center [67, 93] width 40 height 20
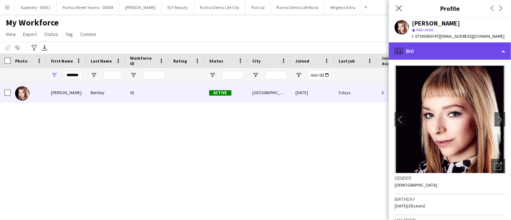
click at [464, 51] on div "profile Bio" at bounding box center [450, 50] width 122 height 17
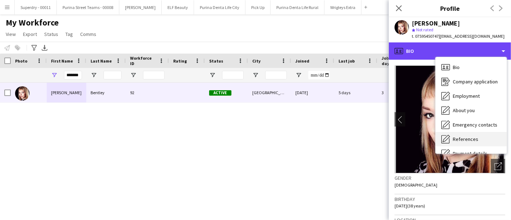
scroll to position [82, 0]
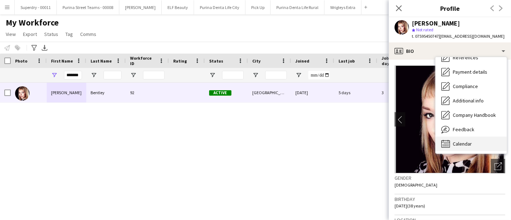
click at [469, 144] on span "Calendar" at bounding box center [462, 143] width 19 height 6
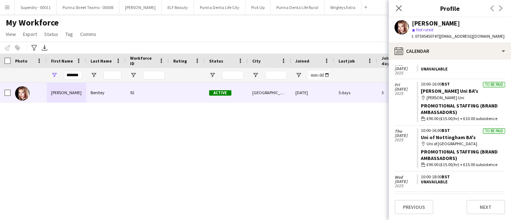
scroll to position [256, 0]
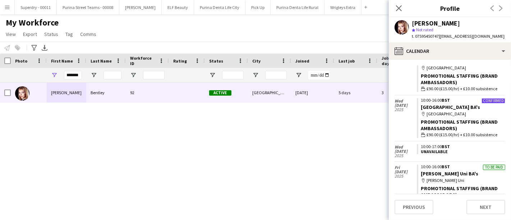
click at [451, 119] on div "Promotional Staffing (Brand Ambassadors)" at bounding box center [463, 125] width 84 height 13
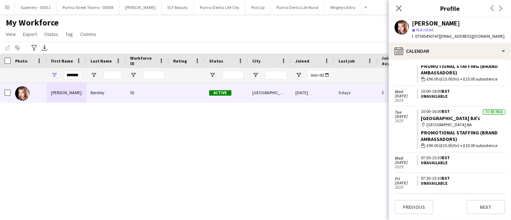
scroll to position [342, 0]
click at [76, 71] on input "*******" at bounding box center [73, 75] width 18 height 9
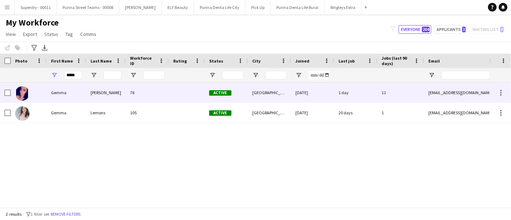
click at [72, 98] on div "Gemma" at bounding box center [67, 93] width 40 height 20
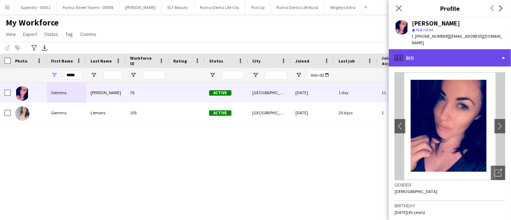
click at [469, 50] on div "profile Bio" at bounding box center [450, 57] width 122 height 17
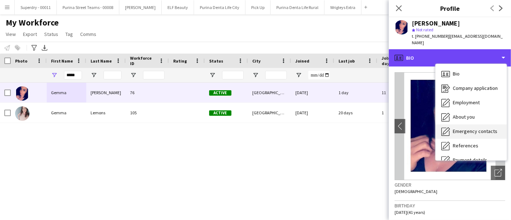
scroll to position [82, 0]
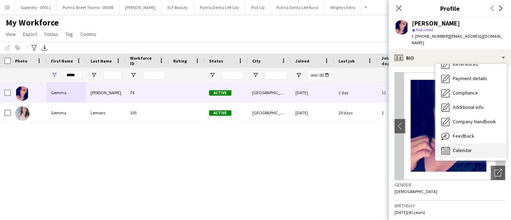
click at [466, 147] on span "Calendar" at bounding box center [462, 150] width 19 height 6
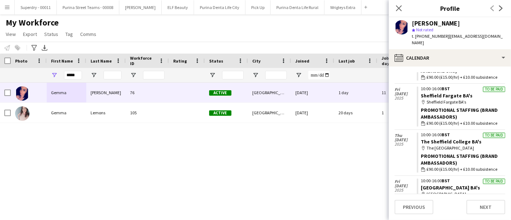
scroll to position [967, 0]
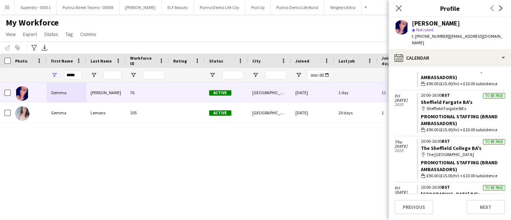
click at [76, 70] on div "*****" at bounding box center [73, 75] width 18 height 14
click at [75, 73] on input "*****" at bounding box center [73, 75] width 18 height 9
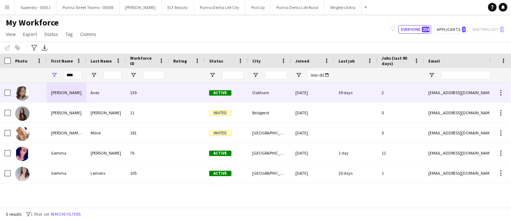
click at [59, 91] on div "[PERSON_NAME]" at bounding box center [67, 93] width 40 height 20
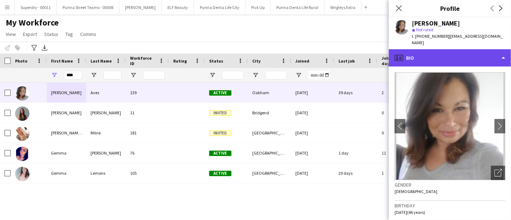
click at [464, 49] on div "profile Bio" at bounding box center [450, 57] width 122 height 17
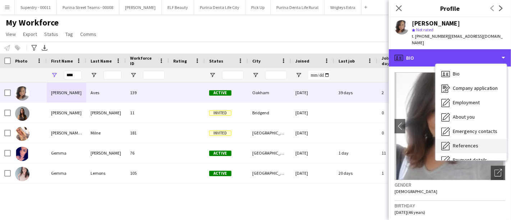
scroll to position [82, 0]
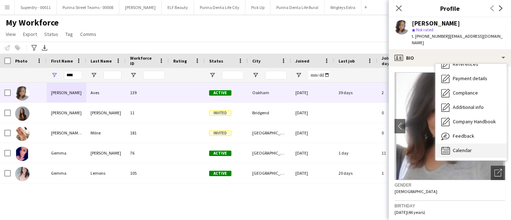
click at [470, 143] on div "Calendar Calendar" at bounding box center [470, 150] width 71 height 14
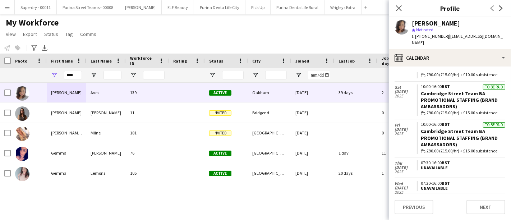
scroll to position [56, 0]
click at [79, 72] on input "****" at bounding box center [73, 75] width 18 height 9
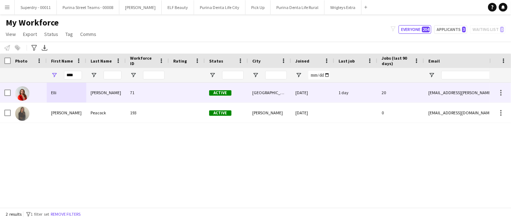
click at [66, 98] on div "Elli" at bounding box center [67, 93] width 40 height 20
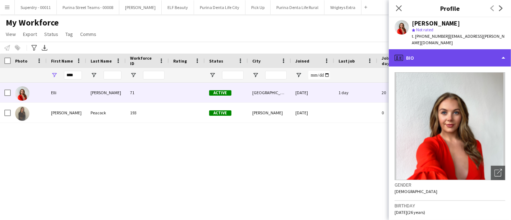
click at [469, 52] on div "profile Bio" at bounding box center [450, 57] width 122 height 17
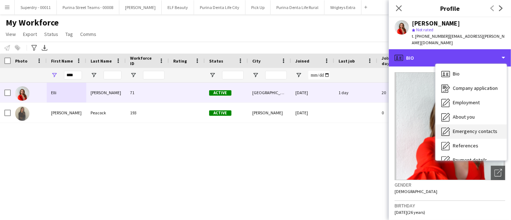
scroll to position [82, 0]
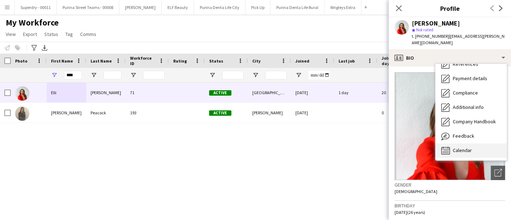
click at [468, 147] on span "Calendar" at bounding box center [462, 150] width 19 height 6
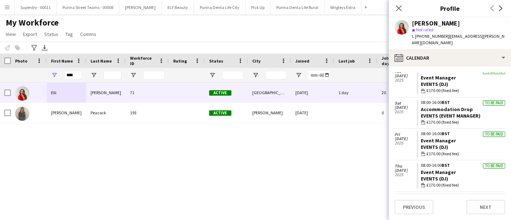
scroll to position [896, 0]
click at [77, 78] on input "****" at bounding box center [73, 75] width 18 height 9
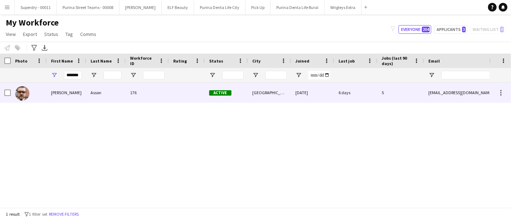
click at [68, 96] on div "[PERSON_NAME]" at bounding box center [67, 93] width 40 height 20
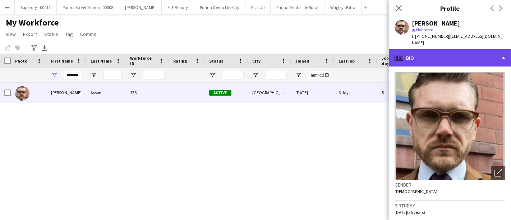
click at [462, 59] on div "profile Bio" at bounding box center [450, 57] width 122 height 17
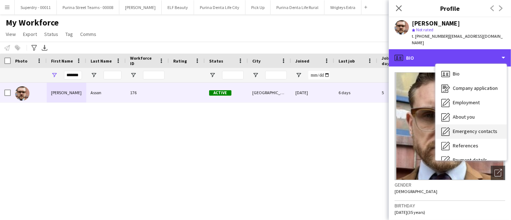
scroll to position [82, 0]
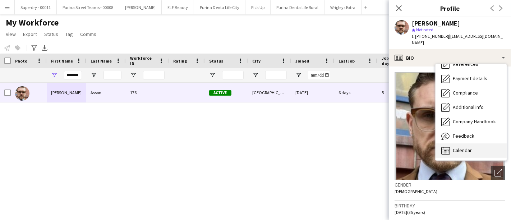
click at [464, 147] on span "Calendar" at bounding box center [462, 150] width 19 height 6
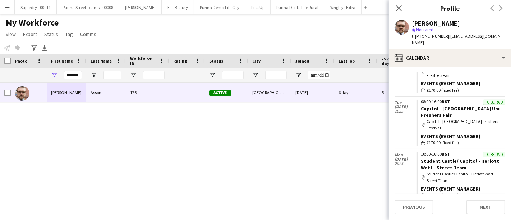
scroll to position [126, 0]
click at [74, 71] on input "*******" at bounding box center [73, 75] width 18 height 9
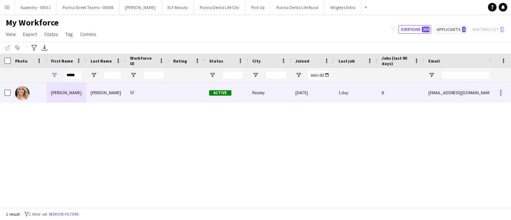
click at [69, 86] on div "[PERSON_NAME]" at bounding box center [67, 93] width 40 height 20
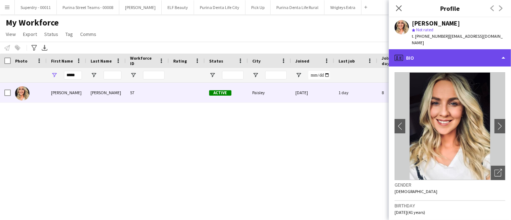
click at [477, 51] on div "profile Bio" at bounding box center [450, 57] width 122 height 17
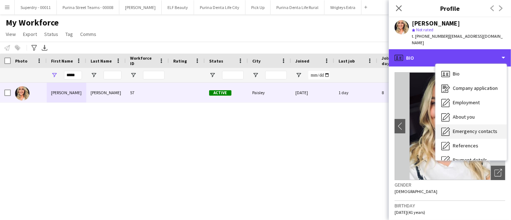
scroll to position [82, 0]
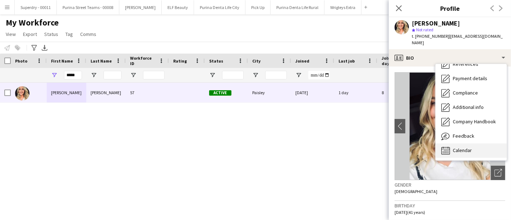
click at [468, 147] on span "Calendar" at bounding box center [462, 150] width 19 height 6
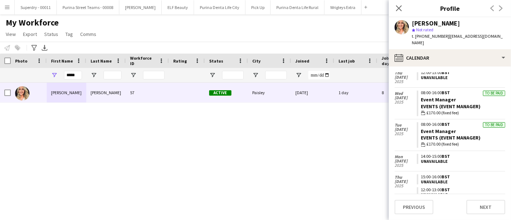
scroll to position [712, 0]
click at [71, 73] on input "*****" at bounding box center [73, 75] width 18 height 9
type input "*****"
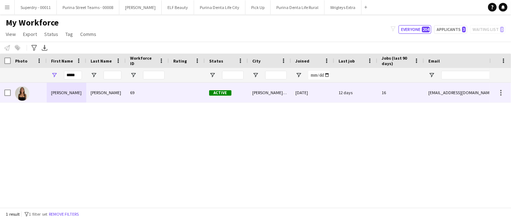
click at [70, 85] on div "[PERSON_NAME]" at bounding box center [67, 93] width 40 height 20
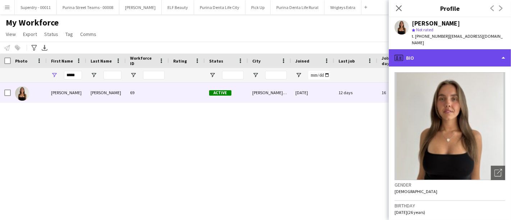
click at [460, 54] on div "profile Bio" at bounding box center [450, 57] width 122 height 17
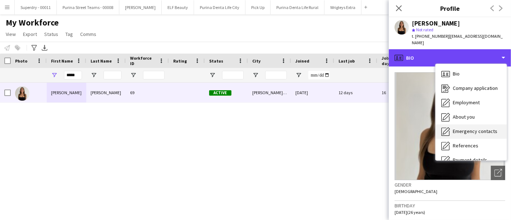
scroll to position [82, 0]
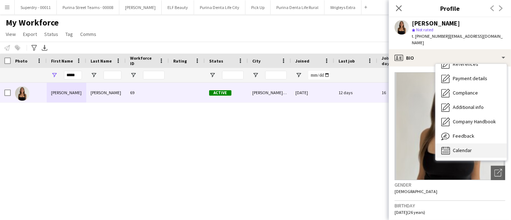
click at [464, 147] on span "Calendar" at bounding box center [462, 150] width 19 height 6
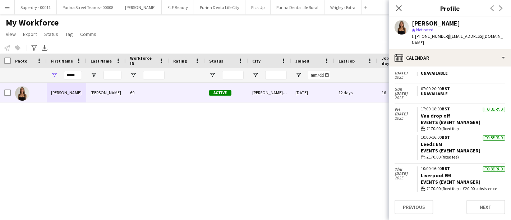
scroll to position [1080, 0]
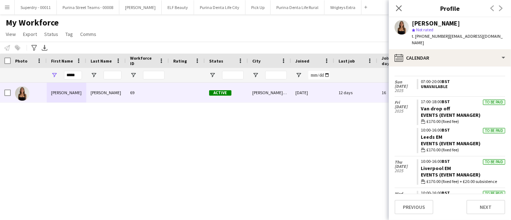
click at [8, 14] on button "Menu" at bounding box center [7, 7] width 14 height 14
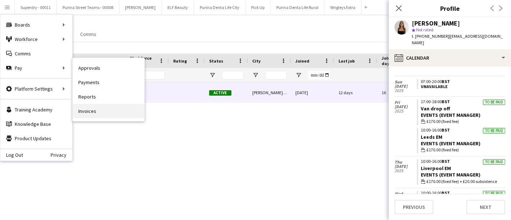
click at [117, 112] on link "Invoices" at bounding box center [109, 111] width 72 height 14
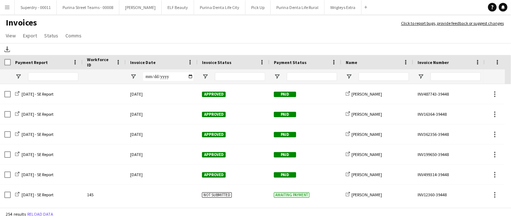
click at [383, 82] on div at bounding box center [383, 76] width 50 height 14
click at [380, 76] on input "Name Filter Input" at bounding box center [383, 76] width 50 height 9
type input "***"
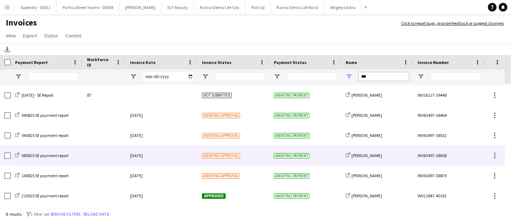
scroll to position [19, 0]
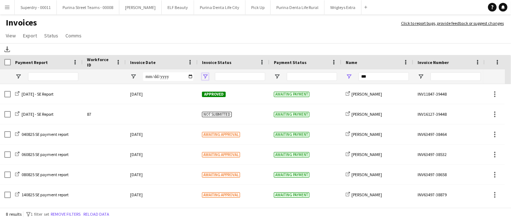
click at [204, 79] on span "Open Filter Menu" at bounding box center [205, 76] width 6 height 6
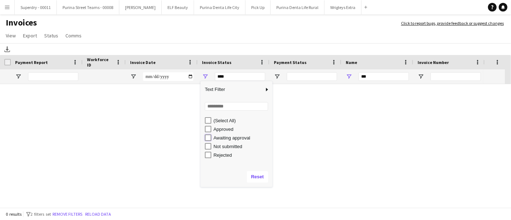
type input "**********"
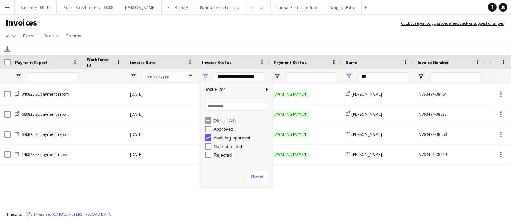
click at [273, 43] on div "Download" at bounding box center [255, 49] width 511 height 12
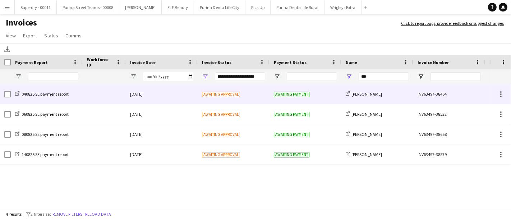
click at [171, 89] on div "[DATE]" at bounding box center [162, 94] width 72 height 20
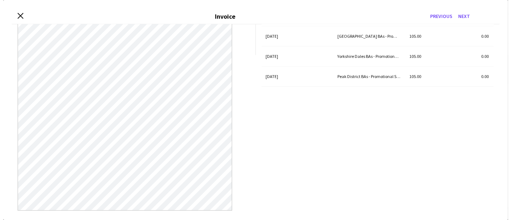
scroll to position [0, 0]
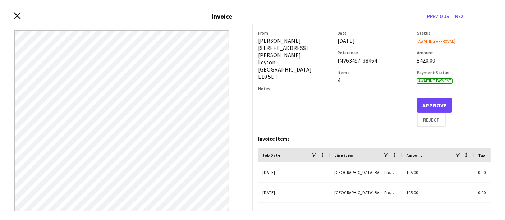
click at [17, 15] on icon at bounding box center [17, 15] width 7 height 7
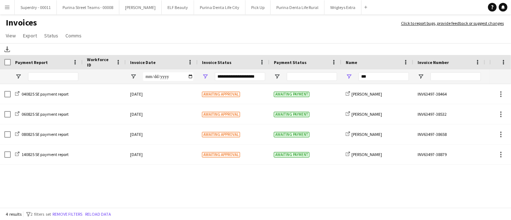
click at [7, 12] on button "Menu" at bounding box center [7, 7] width 14 height 14
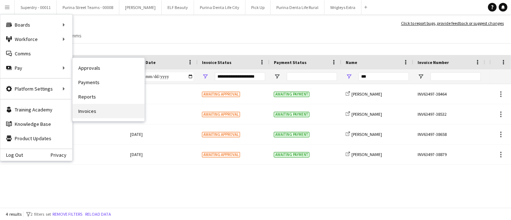
click at [105, 110] on link "Invoices" at bounding box center [109, 111] width 72 height 14
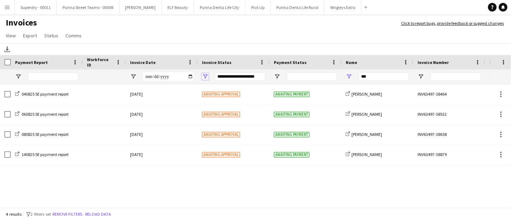
click at [205, 77] on span "Open Filter Menu" at bounding box center [205, 76] width 6 height 6
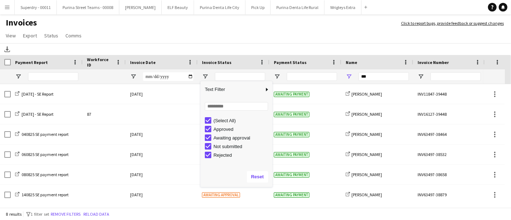
click at [352, 78] on div "***" at bounding box center [377, 76] width 72 height 14
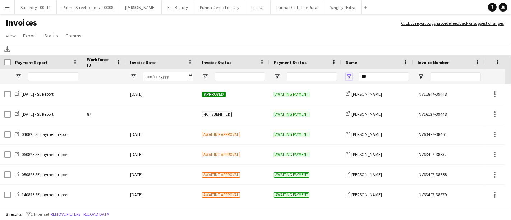
click at [351, 78] on span "Open Filter Menu" at bounding box center [349, 76] width 6 height 6
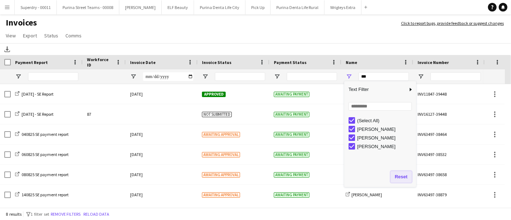
click at [402, 176] on button "Reset" at bounding box center [400, 176] width 21 height 11
click at [381, 74] on input "***" at bounding box center [383, 76] width 50 height 9
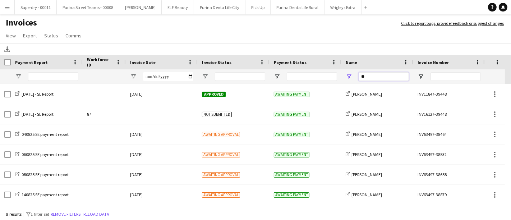
type input "*"
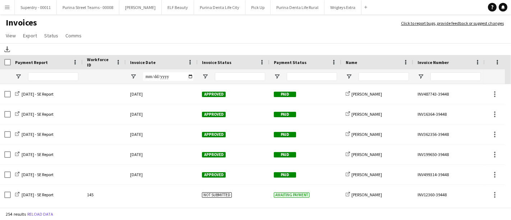
click at [358, 40] on app-page-menu "View Customise view Customise filters Reset Filters Reset View Reset All Export…" at bounding box center [255, 36] width 511 height 14
click at [189, 77] on input "Invoice Date Filter Input" at bounding box center [168, 76] width 50 height 9
type input "**********"
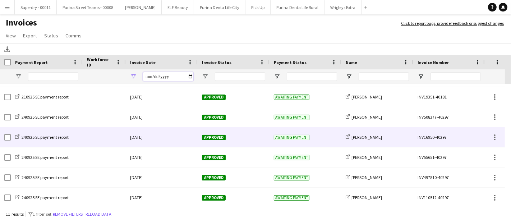
scroll to position [24, 0]
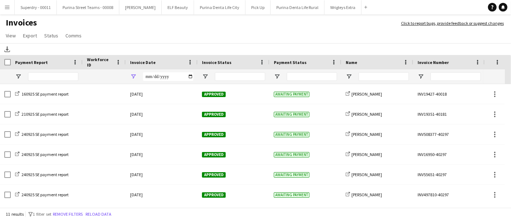
click at [10, 3] on button "Menu" at bounding box center [7, 7] width 14 height 14
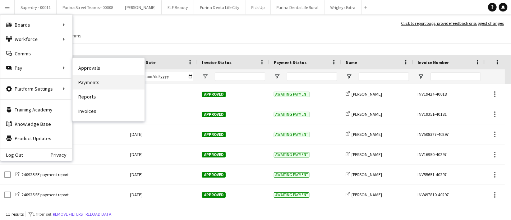
click at [116, 82] on link "Payments" at bounding box center [109, 82] width 72 height 14
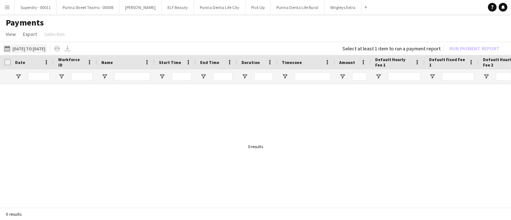
click at [47, 47] on button "[DATE] to [DATE] [DATE] to [DATE]" at bounding box center [25, 48] width 44 height 9
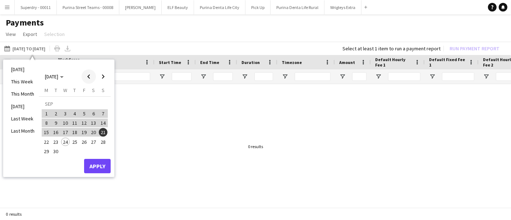
click at [87, 80] on span "Previous month" at bounding box center [89, 76] width 14 height 14
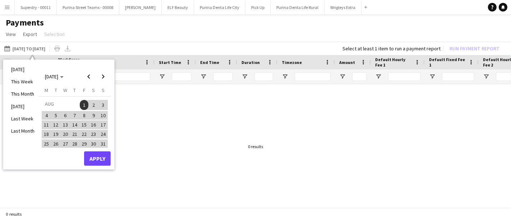
click at [84, 107] on span "1" at bounding box center [84, 105] width 9 height 10
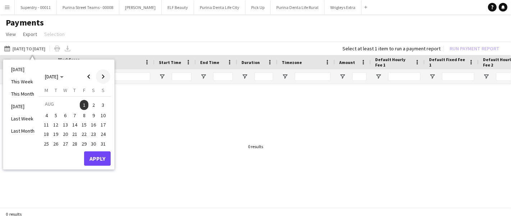
click at [107, 78] on span "Next month" at bounding box center [103, 76] width 14 height 14
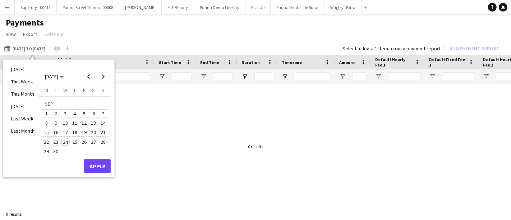
click at [56, 138] on span "23" at bounding box center [56, 142] width 9 height 9
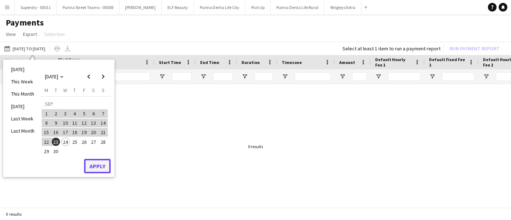
click at [97, 165] on button "Apply" at bounding box center [97, 166] width 27 height 14
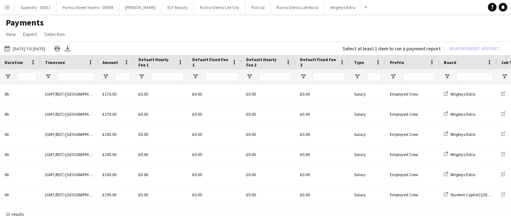
click at [396, 75] on div at bounding box center [412, 76] width 54 height 14
click at [393, 75] on span "Open Filter Menu" at bounding box center [393, 76] width 6 height 6
click at [391, 27] on h1 "Payments" at bounding box center [255, 22] width 511 height 11
click at [47, 47] on button "[DATE] to [DATE] [DATE] to [DATE]" at bounding box center [25, 48] width 44 height 9
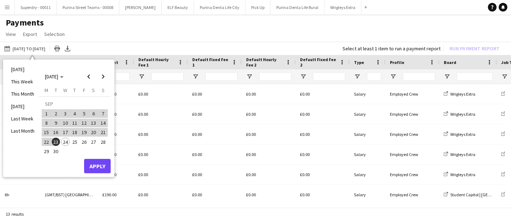
click at [64, 143] on span "24" at bounding box center [65, 142] width 9 height 9
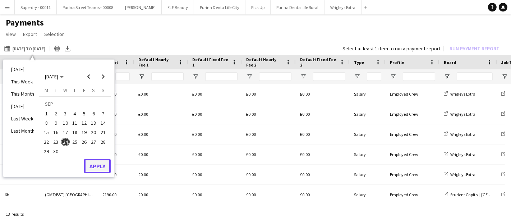
click at [103, 171] on button "Apply" at bounding box center [97, 166] width 27 height 14
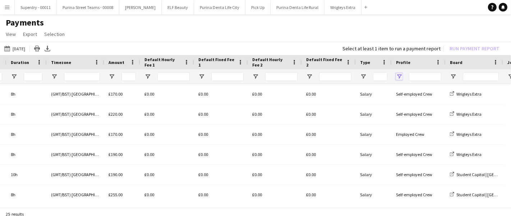
click at [399, 74] on span "Open Filter Menu" at bounding box center [399, 76] width 6 height 6
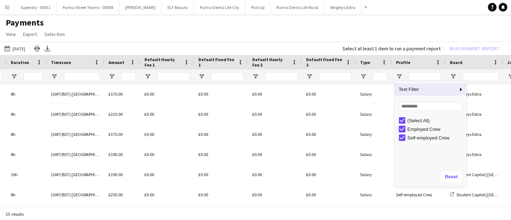
type input "**********"
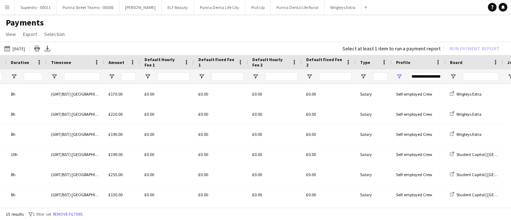
click at [378, 23] on h1 "Payments" at bounding box center [255, 22] width 511 height 11
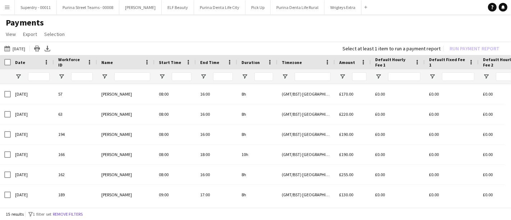
click at [7, 58] on div at bounding box center [5, 62] width 11 height 14
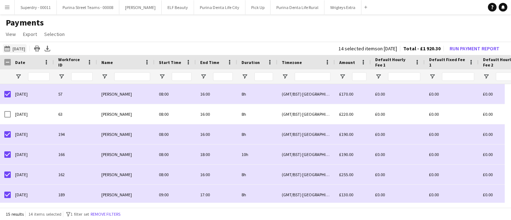
click at [18, 46] on button "[DATE] [DATE]" at bounding box center [15, 48] width 24 height 9
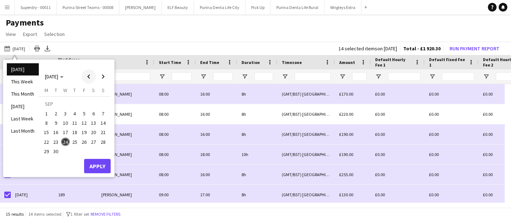
click at [89, 75] on span "Previous month" at bounding box center [89, 76] width 14 height 14
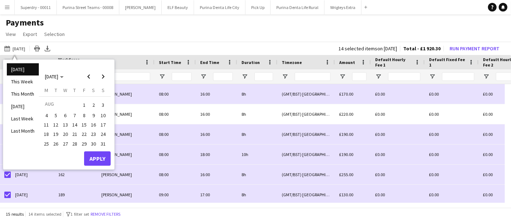
click at [83, 102] on span "1" at bounding box center [84, 105] width 9 height 10
click at [104, 77] on span "Next month" at bounding box center [103, 76] width 14 height 14
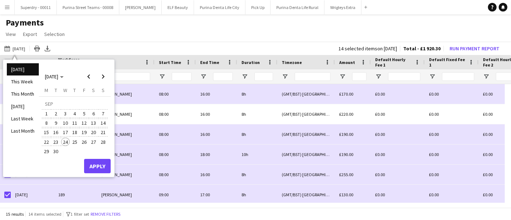
click at [64, 142] on span "24" at bounding box center [65, 142] width 9 height 9
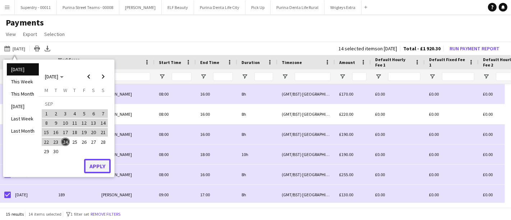
click at [88, 166] on button "Apply" at bounding box center [97, 166] width 27 height 14
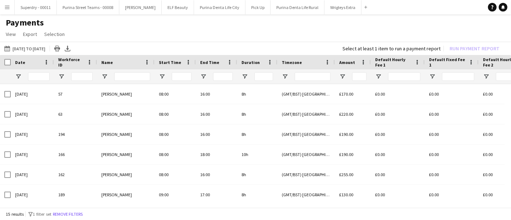
click at [5, 9] on app-icon "Menu" at bounding box center [7, 7] width 6 height 6
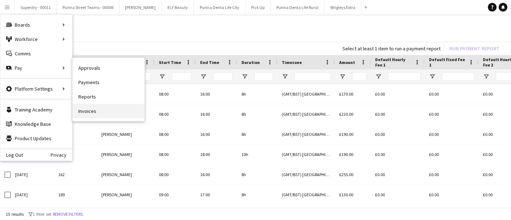
click at [98, 117] on link "Invoices" at bounding box center [109, 111] width 72 height 14
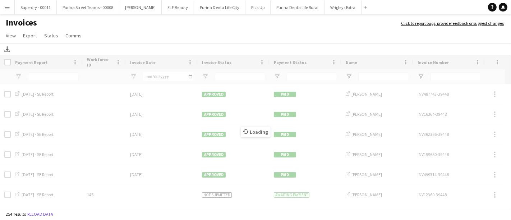
click at [367, 77] on div "Loading" at bounding box center [255, 132] width 511 height 154
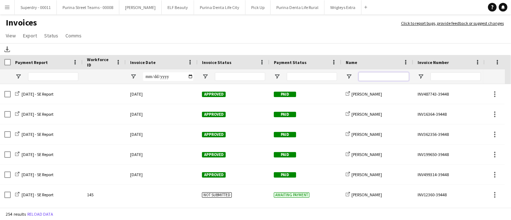
click at [367, 77] on input "Name Filter Input" at bounding box center [383, 76] width 50 height 9
type input "***"
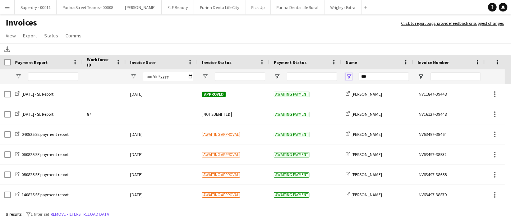
click at [351, 75] on span "Open Filter Menu" at bounding box center [349, 76] width 6 height 6
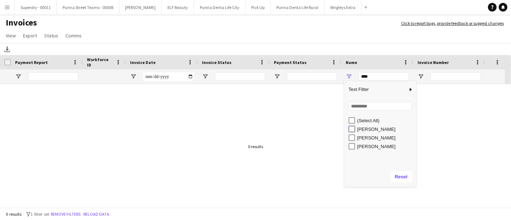
type input "**********"
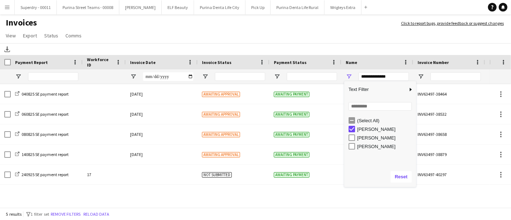
click at [320, 27] on h1 "Invoices" at bounding box center [197, 23] width 394 height 12
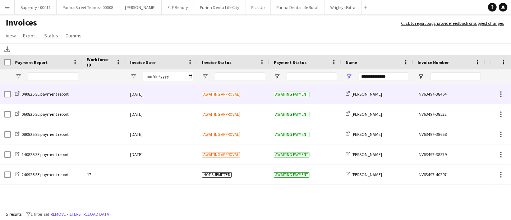
click at [116, 84] on div at bounding box center [104, 94] width 43 height 20
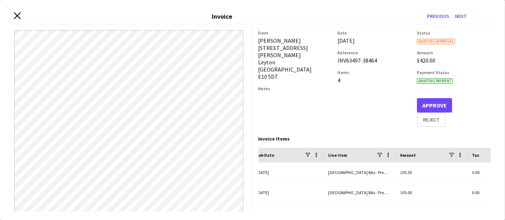
drag, startPoint x: 13, startPoint y: 16, endPoint x: 18, endPoint y: 15, distance: 5.4
drag, startPoint x: 16, startPoint y: 14, endPoint x: 38, endPoint y: 10, distance: 22.3
drag, startPoint x: 38, startPoint y: 10, endPoint x: 315, endPoint y: 122, distance: 298.4
click at [315, 122] on div "From [PERSON_NAME] [STREET_ADDRESS][PERSON_NAME] Notes" at bounding box center [295, 78] width 74 height 97
click at [15, 15] on icon "Close invoice dialog" at bounding box center [17, 15] width 7 height 7
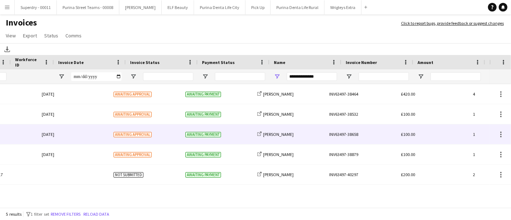
scroll to position [0, 88]
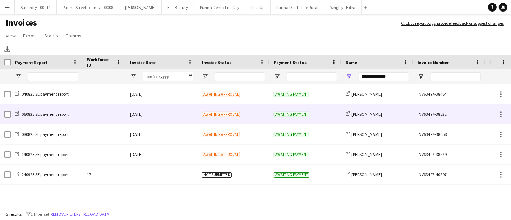
click at [149, 116] on div "[DATE]" at bounding box center [162, 114] width 72 height 20
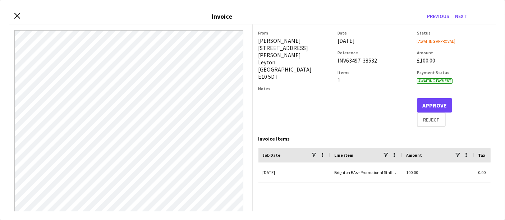
click at [20, 11] on div "Close invoice dialog Invoice Previous Next" at bounding box center [252, 17] width 487 height 16
click at [6, 23] on div "Close invoice dialog Invoice Previous Next From [PERSON_NAME] [STREET_ADDRESS][…" at bounding box center [252, 110] width 505 height 220
click at [17, 15] on icon at bounding box center [17, 15] width 7 height 7
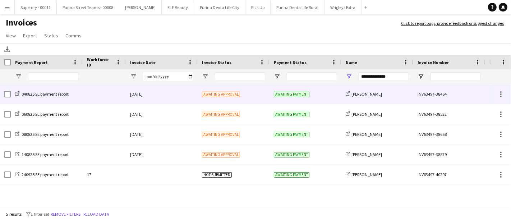
click at [143, 95] on div "[DATE]" at bounding box center [162, 94] width 72 height 20
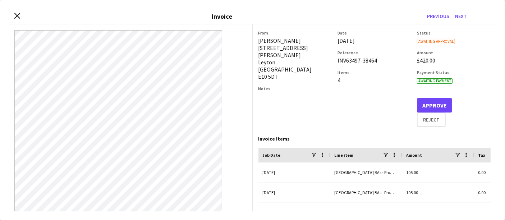
click at [21, 14] on div "Close invoice dialog Invoice Previous Next" at bounding box center [252, 17] width 487 height 16
click at [19, 14] on icon at bounding box center [17, 15] width 7 height 7
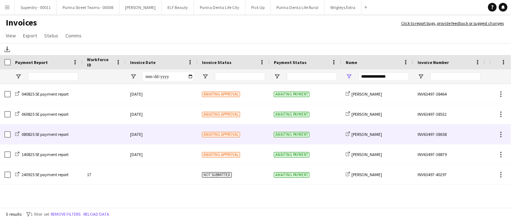
click at [149, 133] on div "[DATE]" at bounding box center [162, 134] width 72 height 20
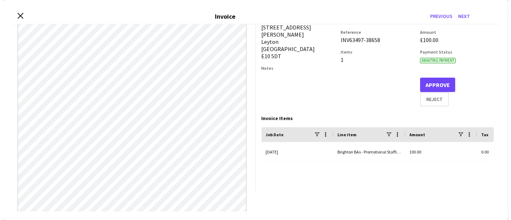
scroll to position [21, 0]
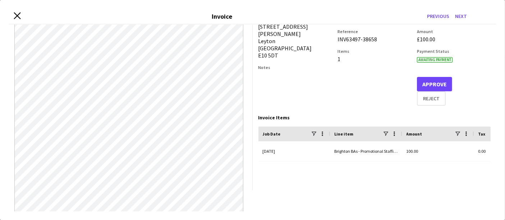
click at [14, 16] on icon "Close invoice dialog" at bounding box center [17, 15] width 7 height 7
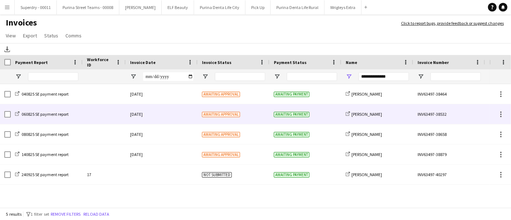
click at [144, 107] on div "[DATE]" at bounding box center [162, 114] width 72 height 20
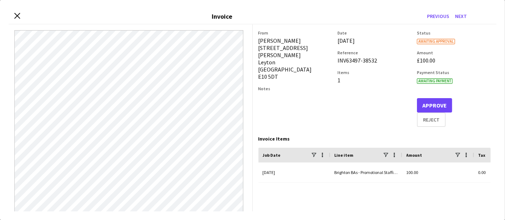
click at [13, 14] on div "Close invoice dialog Invoice Previous Next" at bounding box center [252, 17] width 487 height 16
click at [22, 17] on div "Close invoice dialog Invoice Previous Next" at bounding box center [252, 17] width 487 height 16
click at [19, 17] on icon at bounding box center [17, 15] width 7 height 7
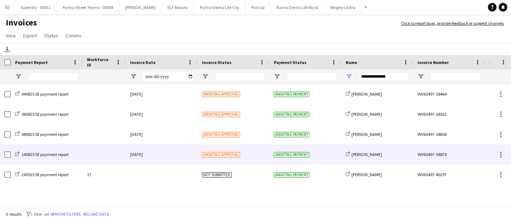
click at [159, 149] on div "[DATE]" at bounding box center [162, 154] width 72 height 20
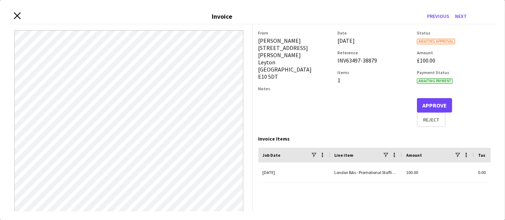
click at [16, 16] on icon at bounding box center [17, 15] width 7 height 7
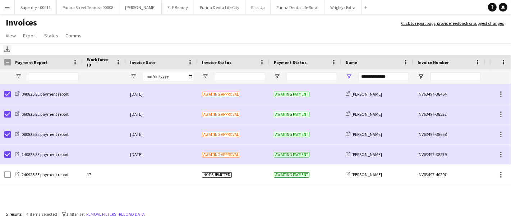
click at [8, 50] on icon at bounding box center [7, 48] width 3 height 4
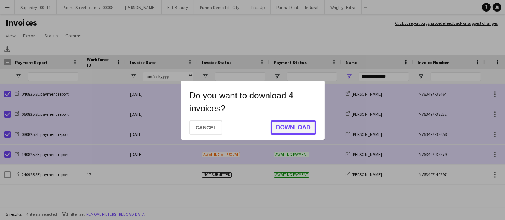
click at [300, 121] on button "Download" at bounding box center [292, 127] width 45 height 14
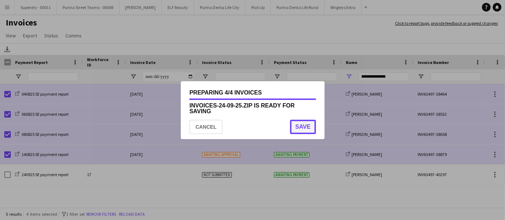
click at [300, 121] on button "Save" at bounding box center [303, 127] width 26 height 14
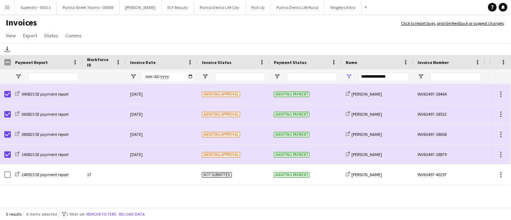
click at [11, 1] on button "Menu" at bounding box center [7, 7] width 14 height 14
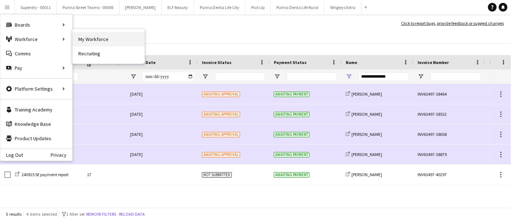
click at [104, 36] on link "My Workforce" at bounding box center [109, 39] width 72 height 14
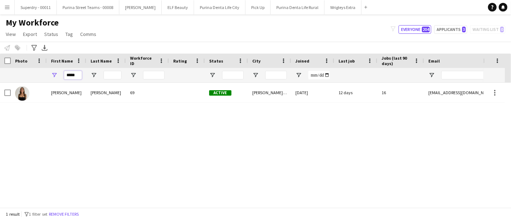
click at [75, 73] on input "*****" at bounding box center [73, 75] width 18 height 9
type input "******"
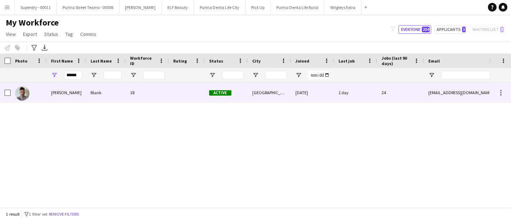
click at [64, 102] on div "[PERSON_NAME]" at bounding box center [67, 93] width 40 height 20
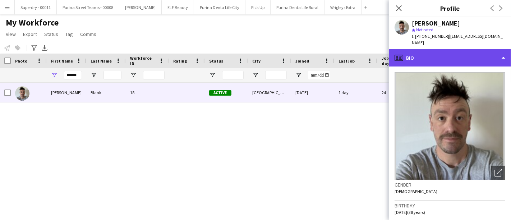
click at [456, 55] on div "profile Bio" at bounding box center [450, 57] width 122 height 17
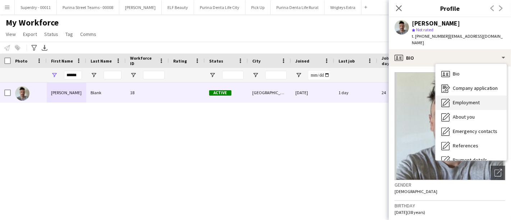
click at [463, 99] on span "Employment" at bounding box center [466, 102] width 27 height 6
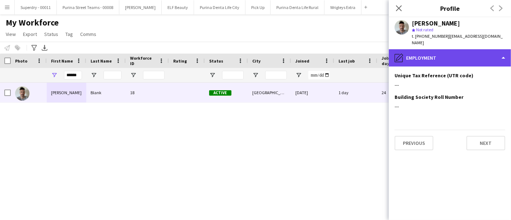
click at [500, 52] on div "pencil4 Employment" at bounding box center [450, 57] width 122 height 17
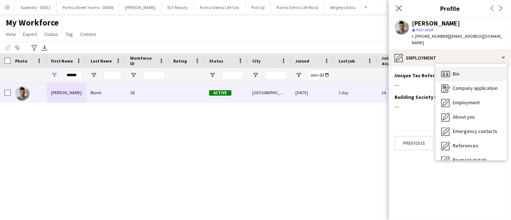
click at [470, 67] on div "Bio Bio" at bounding box center [470, 74] width 71 height 14
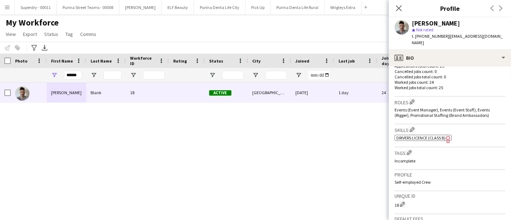
scroll to position [217, 0]
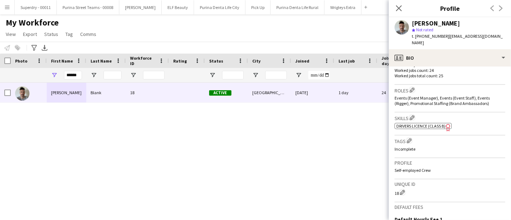
click at [10, 12] on button "Menu" at bounding box center [7, 7] width 14 height 14
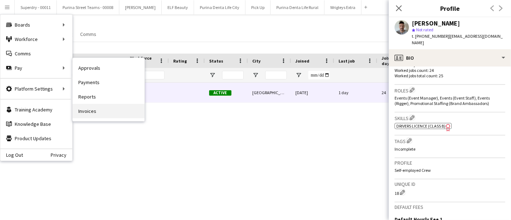
click at [104, 109] on link "Invoices" at bounding box center [109, 111] width 72 height 14
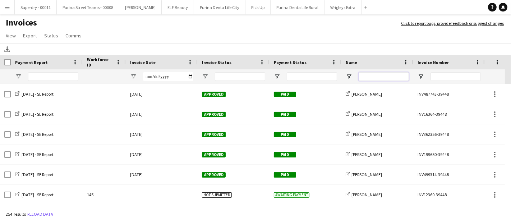
click at [370, 77] on input "Name Filter Input" at bounding box center [383, 76] width 50 height 9
type input "******"
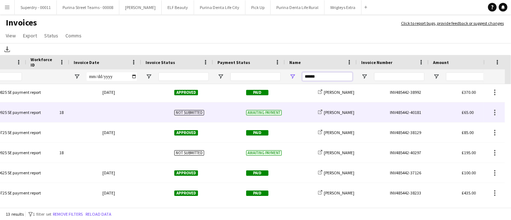
scroll to position [0, 26]
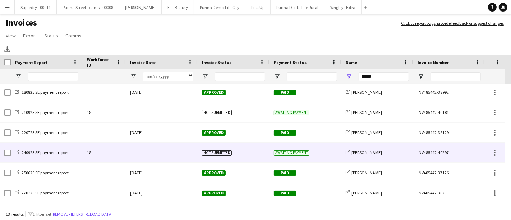
click at [189, 150] on div at bounding box center [162, 153] width 72 height 20
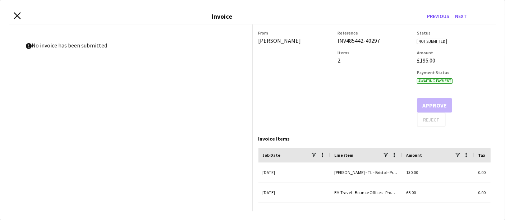
click at [14, 14] on icon "Close invoice dialog" at bounding box center [17, 15] width 7 height 7
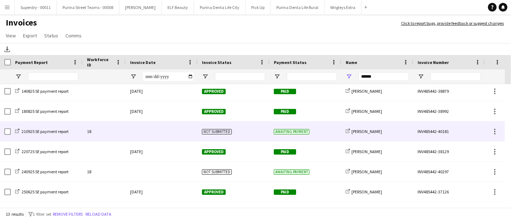
click at [152, 129] on div at bounding box center [162, 131] width 72 height 20
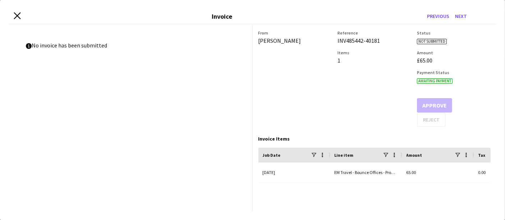
click at [16, 15] on icon at bounding box center [17, 15] width 7 height 7
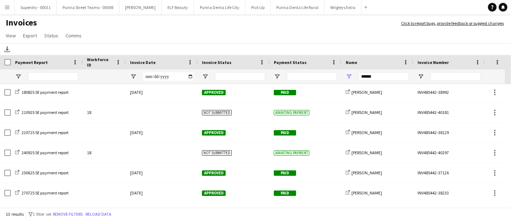
click at [6, 3] on button "Menu" at bounding box center [7, 7] width 14 height 14
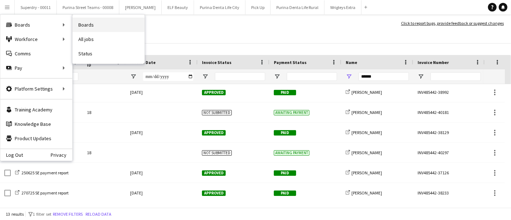
click at [94, 27] on link "Boards" at bounding box center [109, 25] width 72 height 14
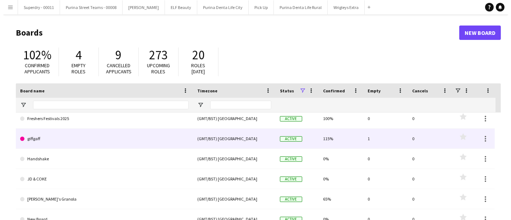
scroll to position [65, 0]
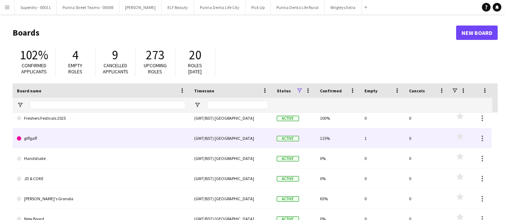
click at [50, 138] on link "giffgaff" at bounding box center [101, 138] width 168 height 20
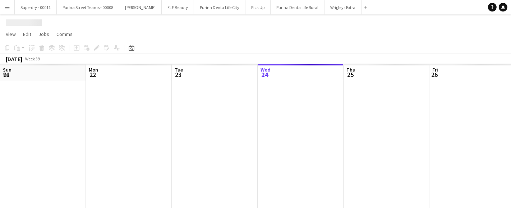
scroll to position [0, 171]
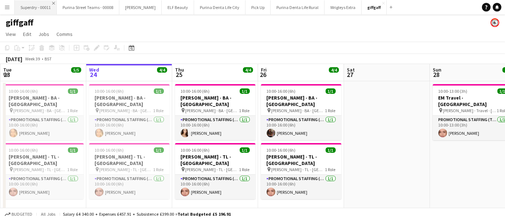
click at [54, 3] on app-icon "Close" at bounding box center [53, 3] width 3 height 3
click at [73, 2] on app-icon "Close" at bounding box center [74, 3] width 3 height 3
click at [52, 3] on app-icon "Close" at bounding box center [53, 3] width 3 height 3
click at [46, 3] on button "ELF Beauty Close" at bounding box center [31, 7] width 32 height 14
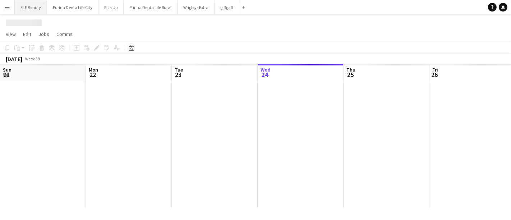
scroll to position [0, 171]
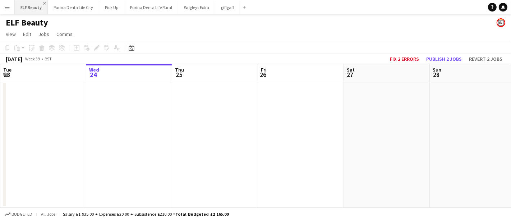
click at [44, 3] on app-icon "Close" at bounding box center [44, 3] width 3 height 3
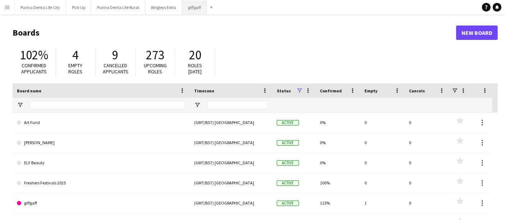
click at [187, 8] on button "giffgaff Close" at bounding box center [194, 7] width 25 height 14
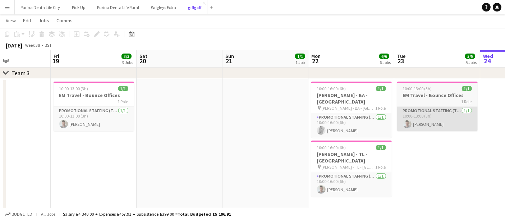
scroll to position [0, 293]
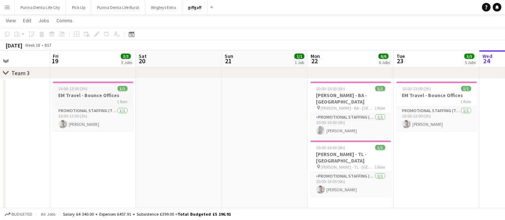
click at [87, 89] on div "10:00-13:00 (3h) 1/1" at bounding box center [93, 88] width 80 height 5
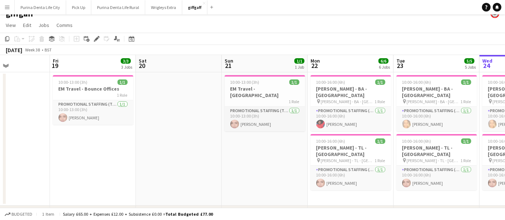
scroll to position [8, 0]
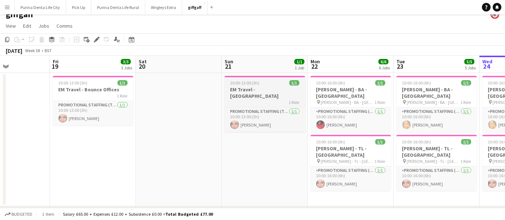
click at [258, 99] on div "1 Role" at bounding box center [265, 102] width 80 height 6
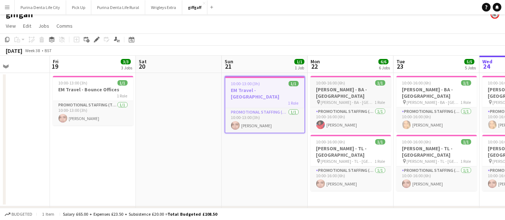
click at [346, 99] on span "[PERSON_NAME] - BA - [GEOGRAPHIC_DATA]" at bounding box center [348, 101] width 54 height 5
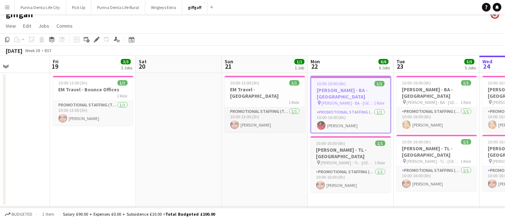
click at [351, 147] on h3 "[PERSON_NAME] - TL - [GEOGRAPHIC_DATA]" at bounding box center [350, 153] width 80 height 13
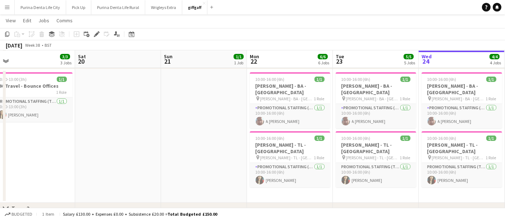
scroll to position [0, 270]
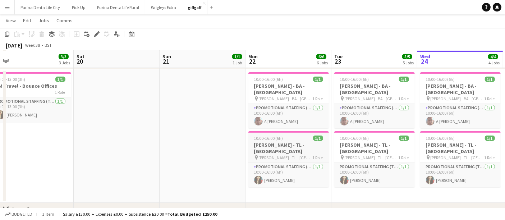
click at [288, 142] on h3 "[PERSON_NAME] - TL - [GEOGRAPHIC_DATA]" at bounding box center [288, 148] width 80 height 13
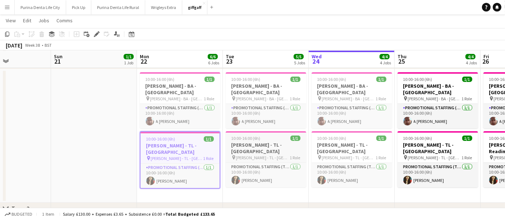
scroll to position [0, 293]
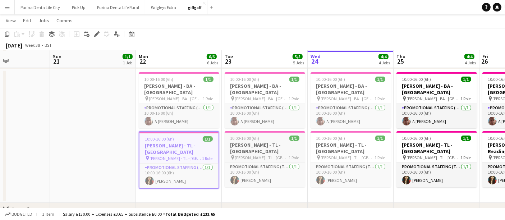
click at [270, 135] on div "10:00-16:00 (6h) 1/1" at bounding box center [265, 137] width 80 height 5
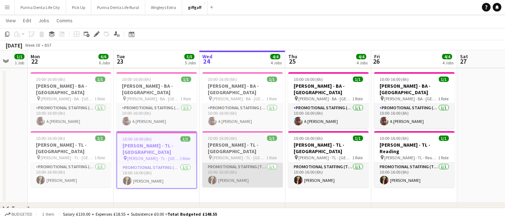
scroll to position [0, 236]
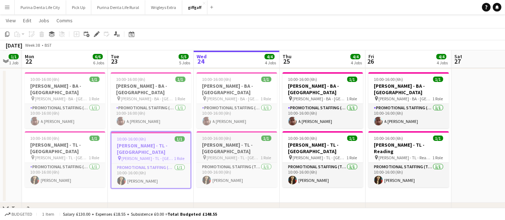
click at [231, 155] on span "[PERSON_NAME] - TL - [GEOGRAPHIC_DATA]" at bounding box center [234, 157] width 54 height 5
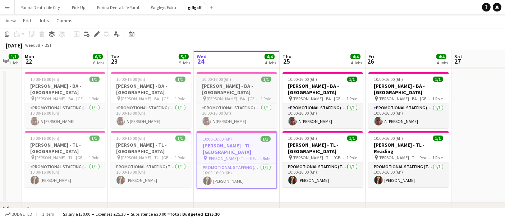
click at [240, 87] on h3 "[PERSON_NAME] - BA - [GEOGRAPHIC_DATA]" at bounding box center [236, 89] width 80 height 13
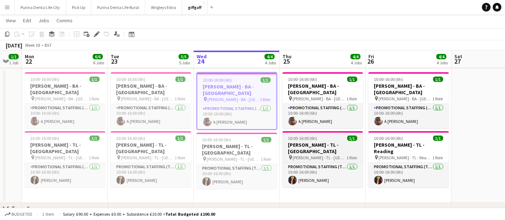
click at [306, 142] on h3 "[PERSON_NAME] - TL - [GEOGRAPHIC_DATA]" at bounding box center [322, 148] width 80 height 13
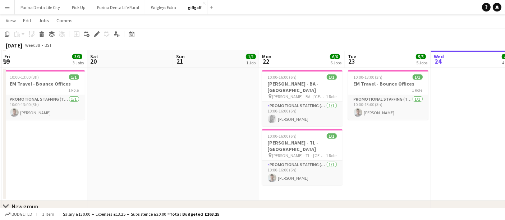
scroll to position [0, 170]
click at [47, 77] on div "10:00-13:00 (3h) 1/1" at bounding box center [45, 76] width 80 height 5
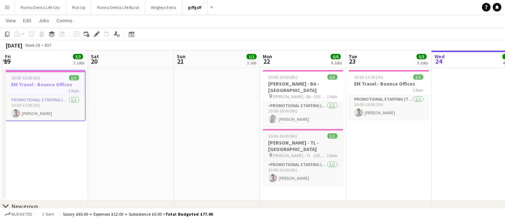
click at [301, 153] on span "[PERSON_NAME] - TL - [GEOGRAPHIC_DATA]" at bounding box center [300, 155] width 54 height 5
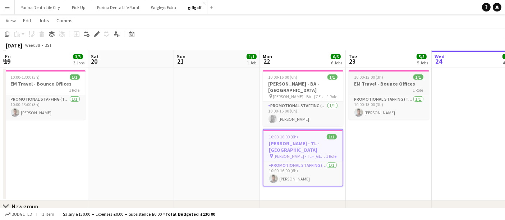
click at [381, 90] on div "1 Role" at bounding box center [388, 90] width 80 height 6
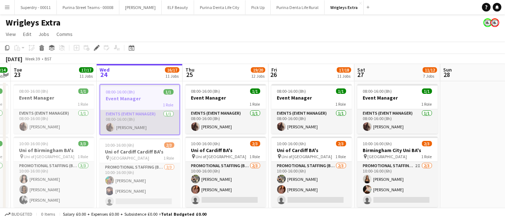
scroll to position [45, 0]
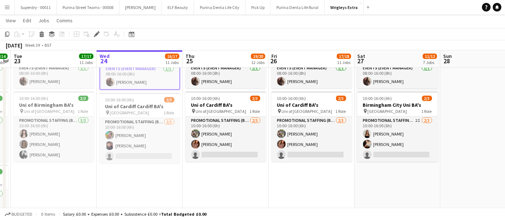
click at [10, 9] on button "Menu" at bounding box center [7, 7] width 14 height 14
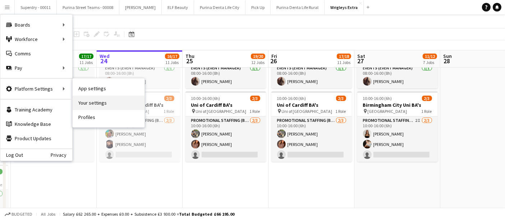
click at [89, 107] on link "Your settings" at bounding box center [109, 103] width 72 height 14
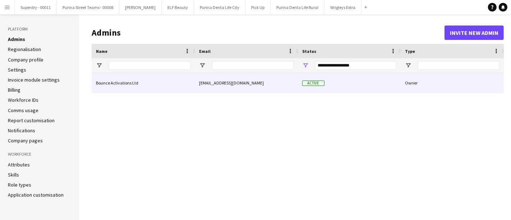
click at [125, 89] on div "Bounce Activations Ltd" at bounding box center [143, 83] width 103 height 20
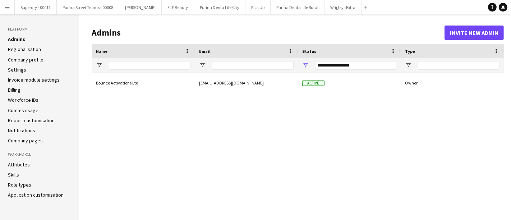
click at [33, 58] on link "Company profile" at bounding box center [26, 59] width 36 height 6
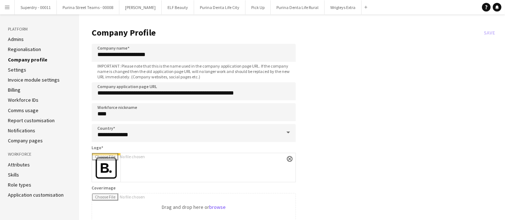
click at [16, 69] on link "Settings" at bounding box center [17, 69] width 18 height 6
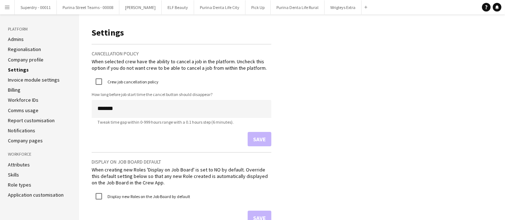
click at [28, 142] on link "Company pages" at bounding box center [25, 140] width 35 height 6
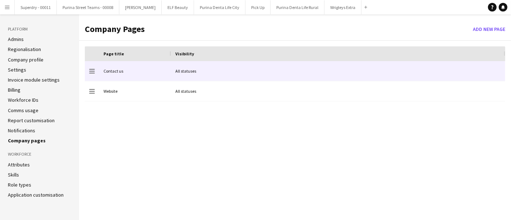
click at [122, 75] on div "Contact us" at bounding box center [135, 71] width 72 height 20
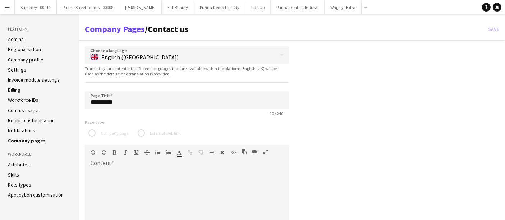
click at [19, 40] on link "Admins" at bounding box center [16, 39] width 16 height 6
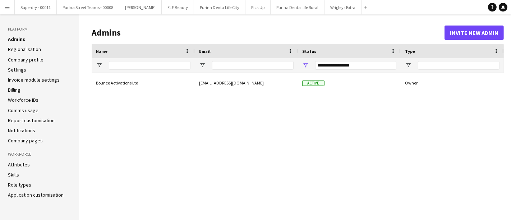
click at [34, 47] on link "Regionalisation" at bounding box center [24, 49] width 33 height 6
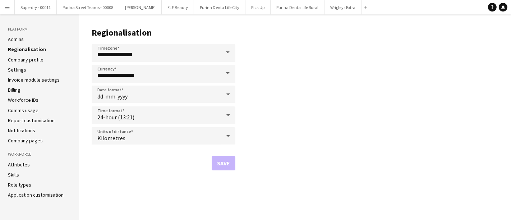
click at [34, 60] on link "Company profile" at bounding box center [26, 59] width 36 height 6
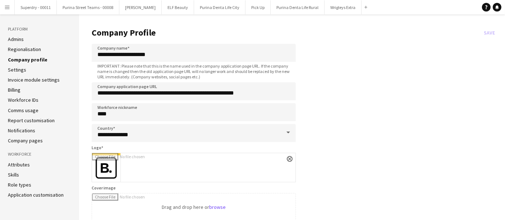
click at [23, 69] on link "Settings" at bounding box center [17, 69] width 18 height 6
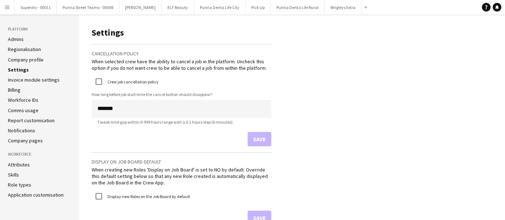
click at [18, 89] on link "Billing" at bounding box center [14, 90] width 13 height 6
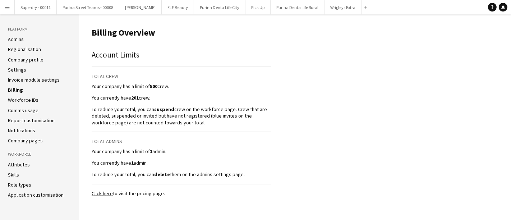
click at [13, 98] on link "Workforce IDs" at bounding box center [23, 100] width 31 height 6
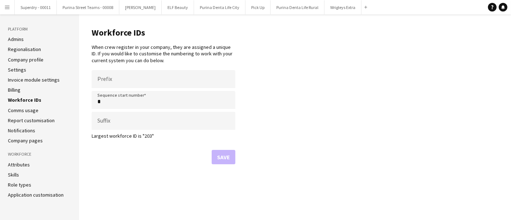
click at [22, 129] on link "Notifications" at bounding box center [21, 130] width 27 height 6
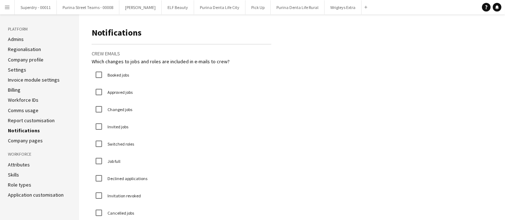
click at [23, 142] on link "Company pages" at bounding box center [25, 140] width 35 height 6
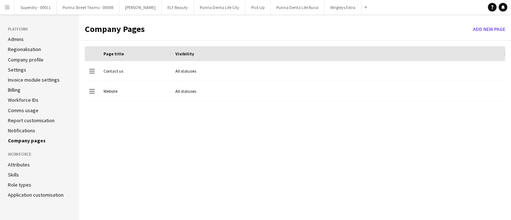
click at [6, 5] on app-icon "Menu" at bounding box center [7, 7] width 6 height 6
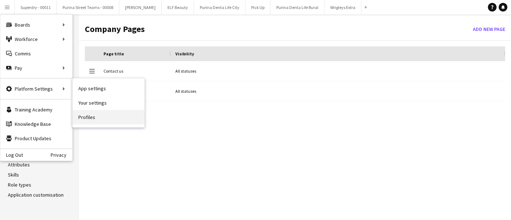
click at [92, 119] on link "Profiles" at bounding box center [109, 117] width 72 height 14
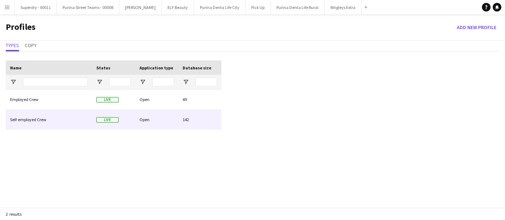
click at [34, 114] on div "Self-employed Crew" at bounding box center [49, 120] width 86 height 20
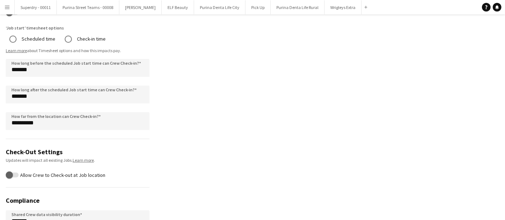
scroll to position [471, 0]
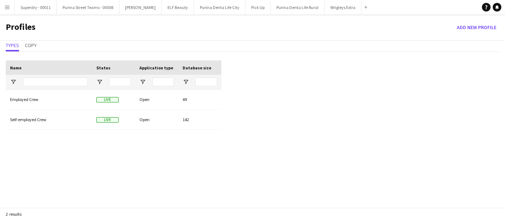
click at [13, 13] on button "Menu" at bounding box center [7, 7] width 14 height 14
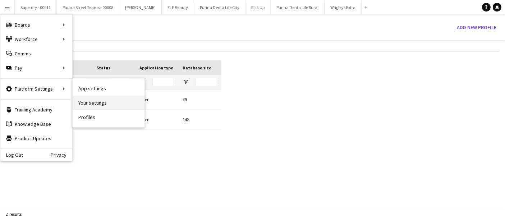
click at [86, 103] on link "Your settings" at bounding box center [109, 103] width 72 height 14
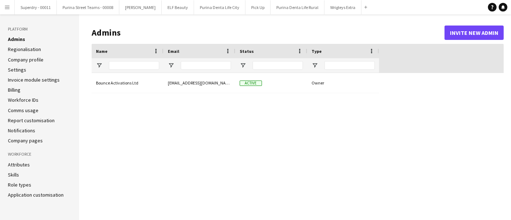
type input "**********"
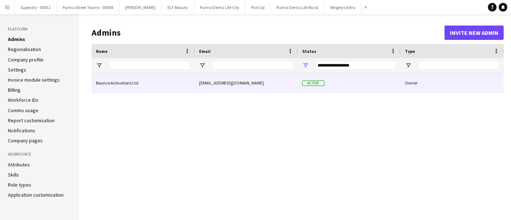
click at [149, 78] on div "Bounce Activations Ltd" at bounding box center [143, 83] width 103 height 20
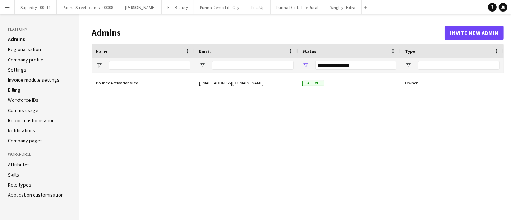
click at [31, 58] on link "Company profile" at bounding box center [26, 59] width 36 height 6
